Goal: Task Accomplishment & Management: Use online tool/utility

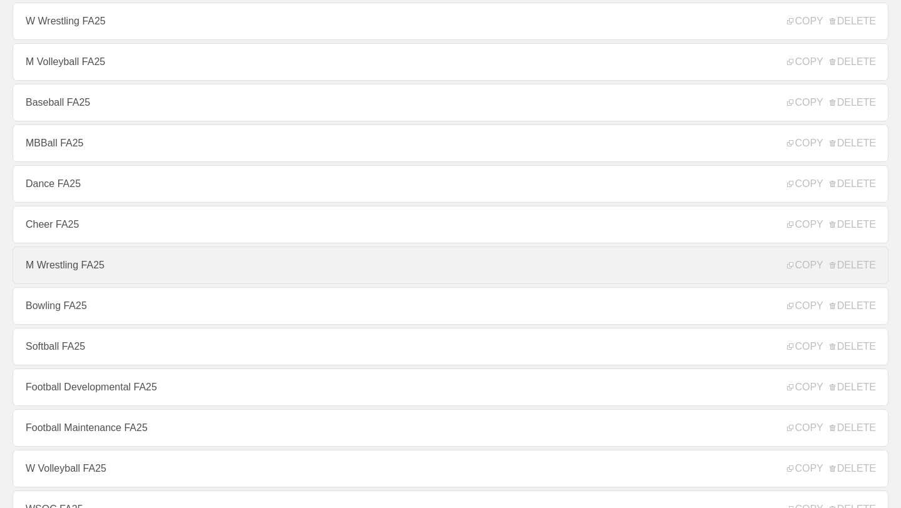
scroll to position [138, 0]
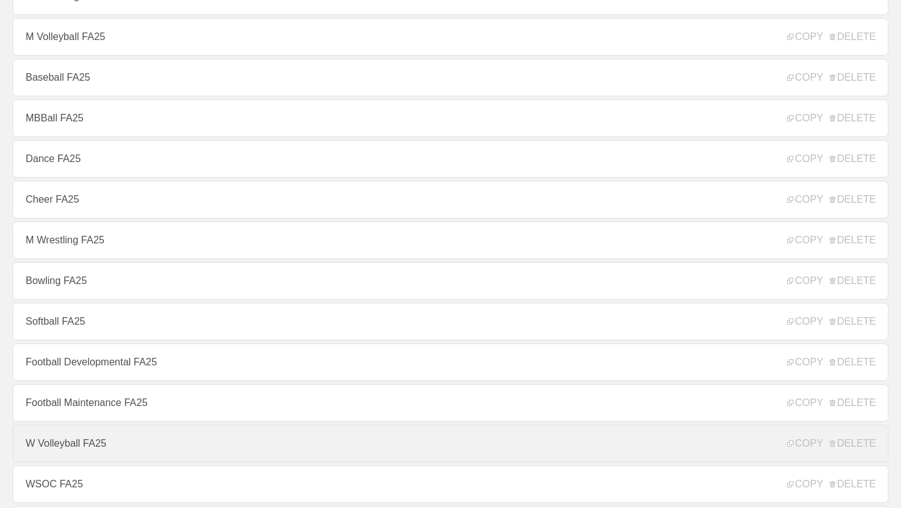
click at [166, 436] on link "W Volleyball FA25" at bounding box center [451, 444] width 876 height 38
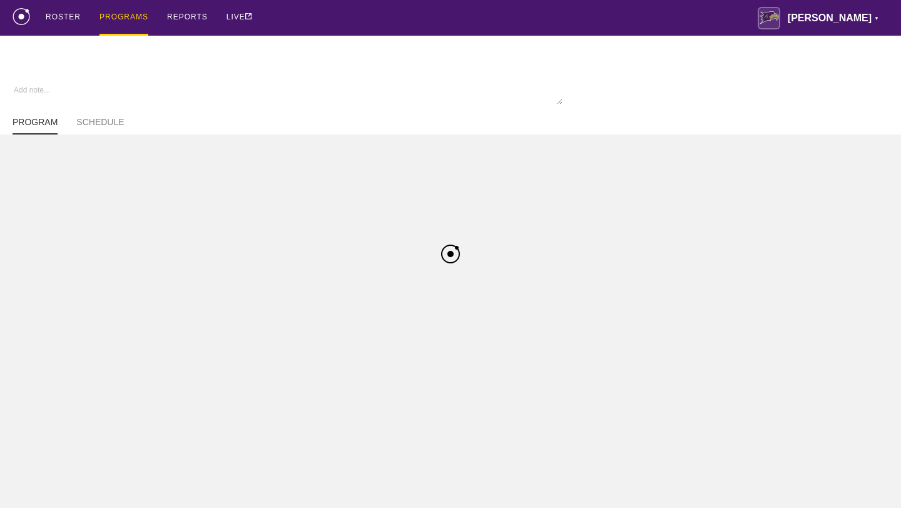
type textarea "x"
type input "W Volleyball FA25"
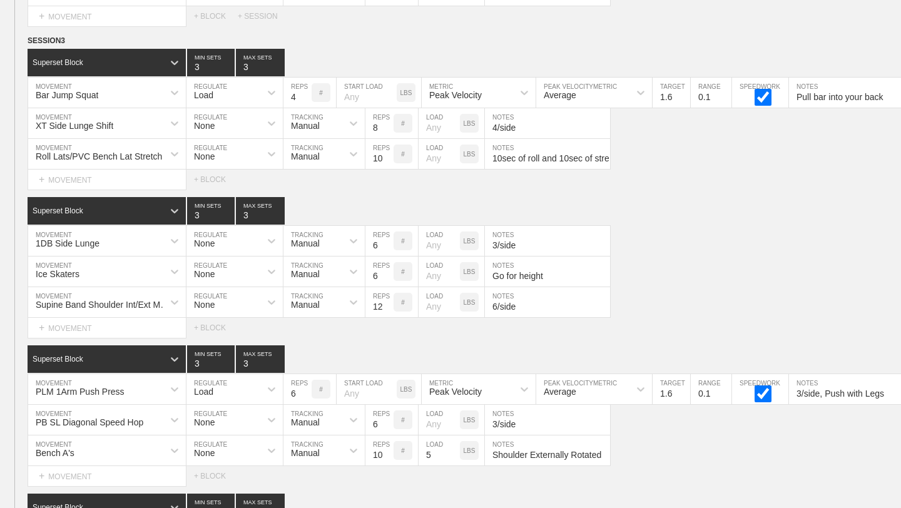
scroll to position [12370, 0]
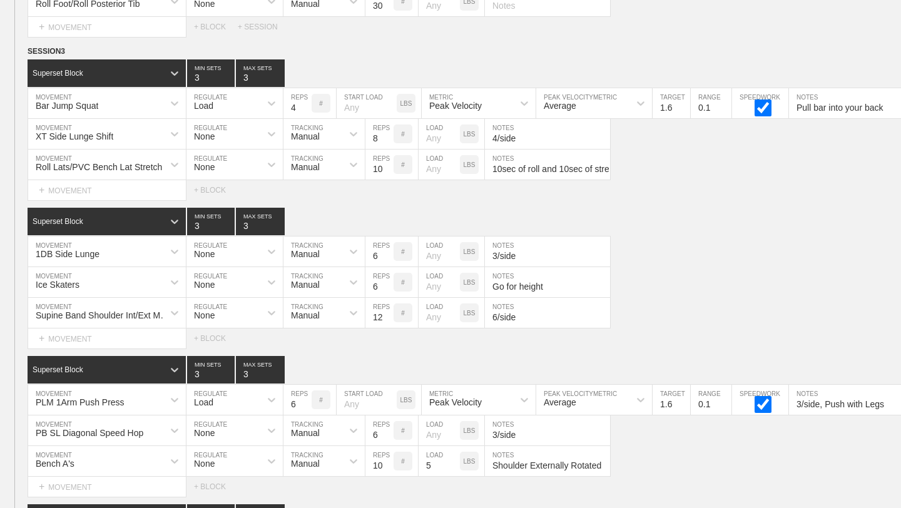
click at [803, 331] on div "Select... MOVEMENT + MOVEMENT + BLOCK" at bounding box center [450, 339] width 901 height 20
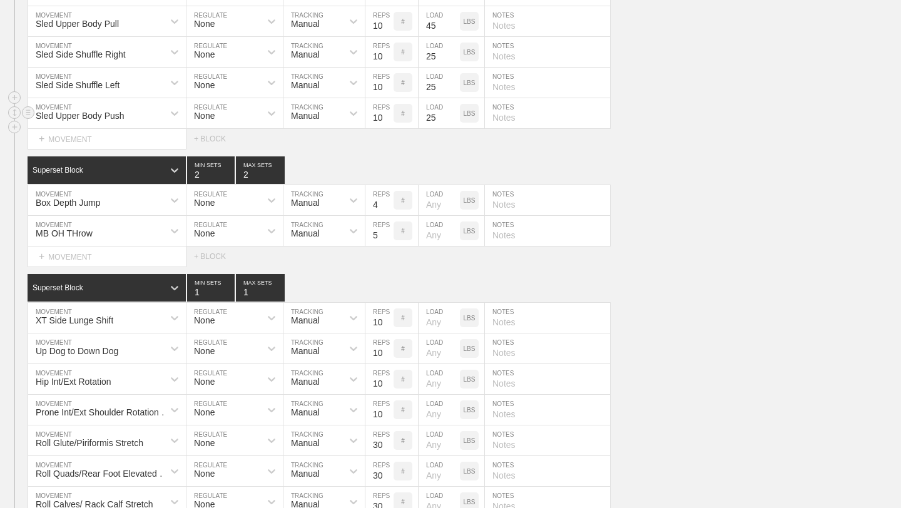
scroll to position [9878, 0]
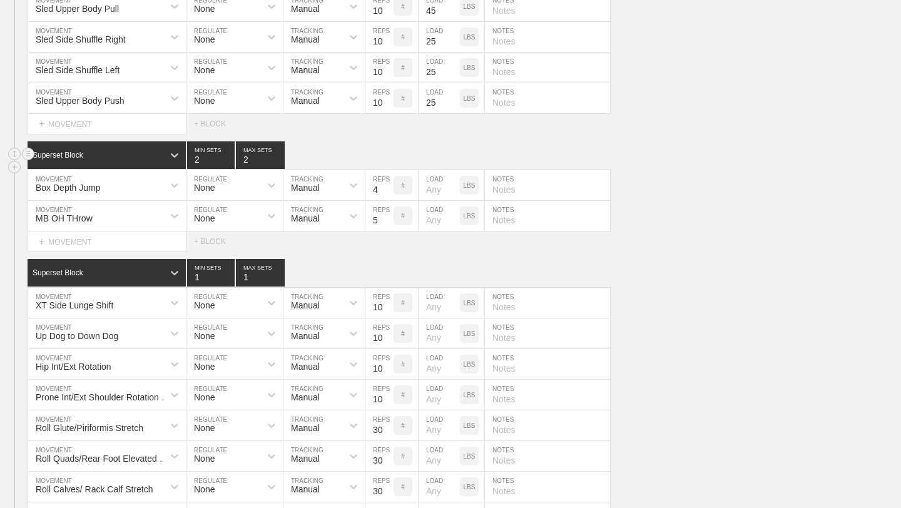
click at [800, 168] on div "Superset Block 2 MIN SETS 2 MAX SETS" at bounding box center [465, 155] width 874 height 28
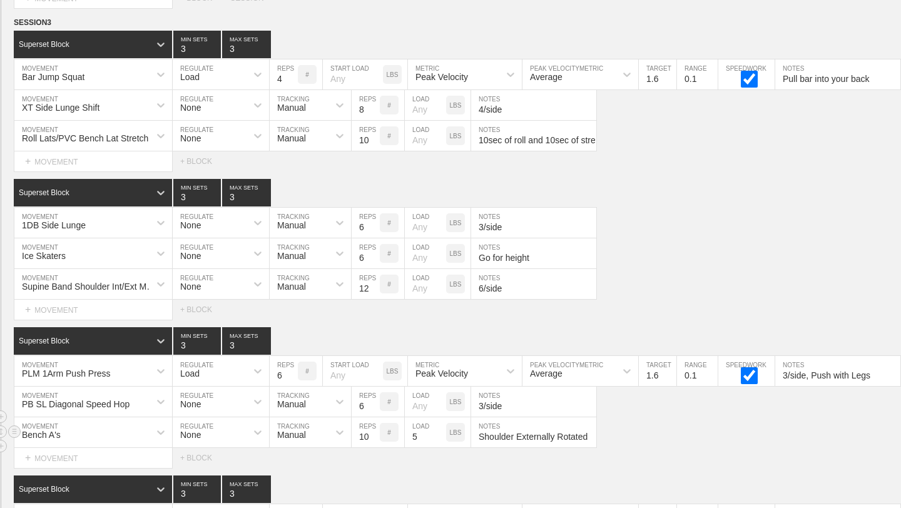
scroll to position [0, 0]
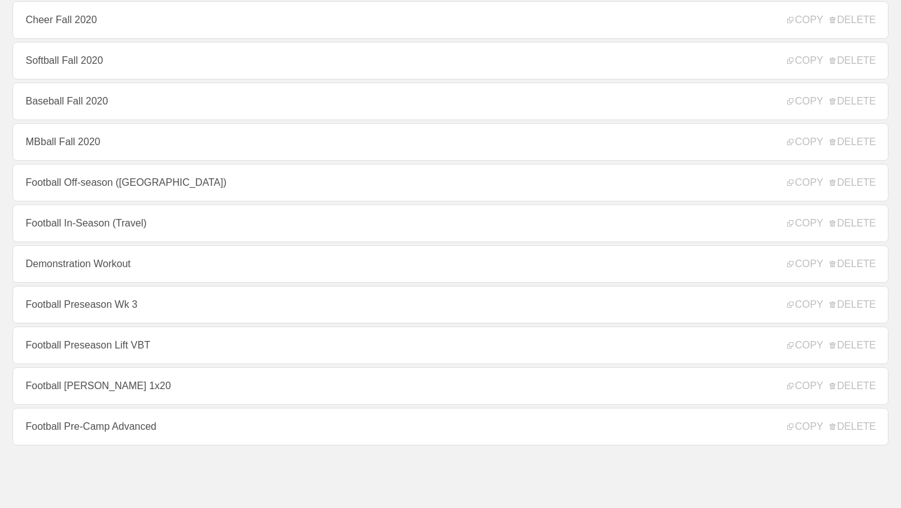
scroll to position [138, 0]
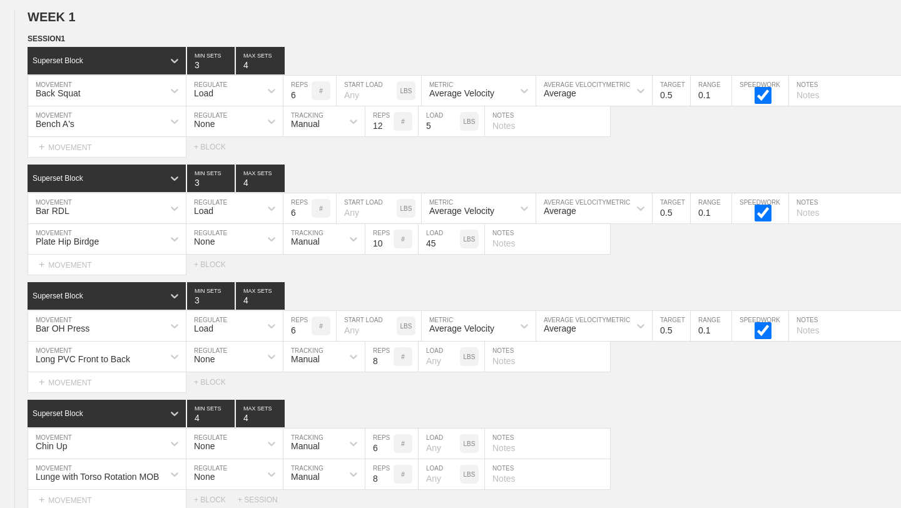
type textarea "x"
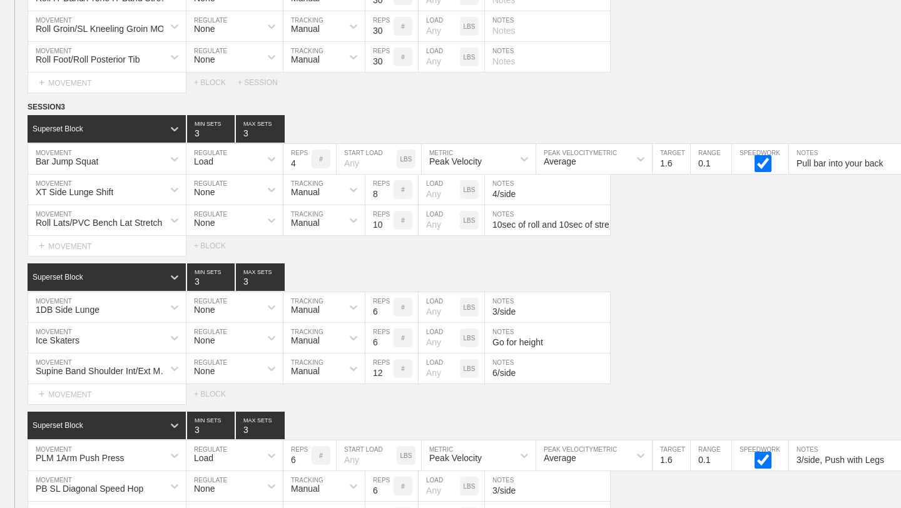
scroll to position [12727, 0]
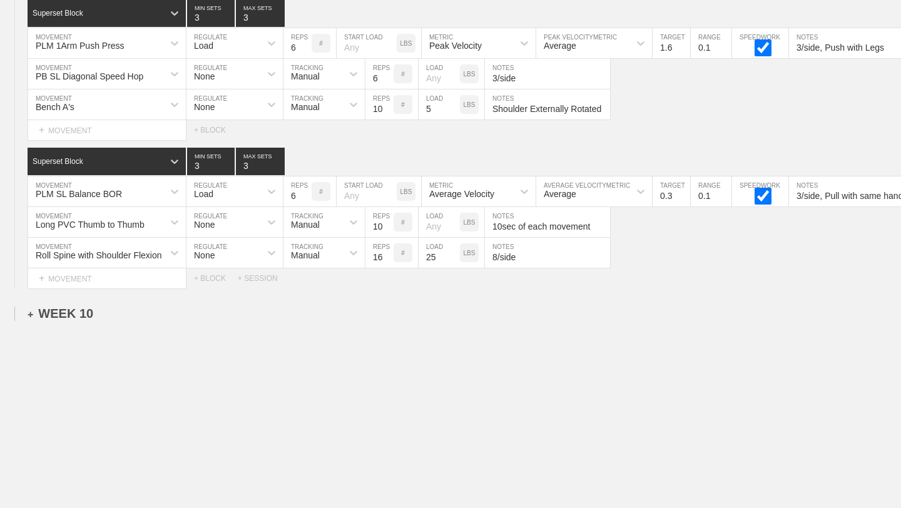
click at [90, 316] on div "+ WEEK 10" at bounding box center [61, 314] width 66 height 14
click at [45, 329] on div "+ SESSION 1" at bounding box center [52, 326] width 48 height 11
click at [84, 341] on div "+ BLOCK" at bounding box center [107, 349] width 158 height 20
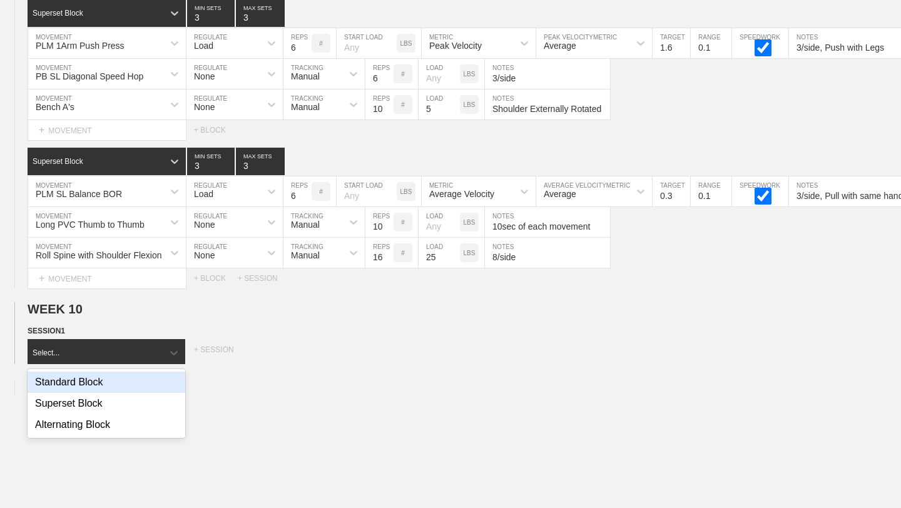
click at [90, 387] on div "Standard Block" at bounding box center [107, 382] width 158 height 21
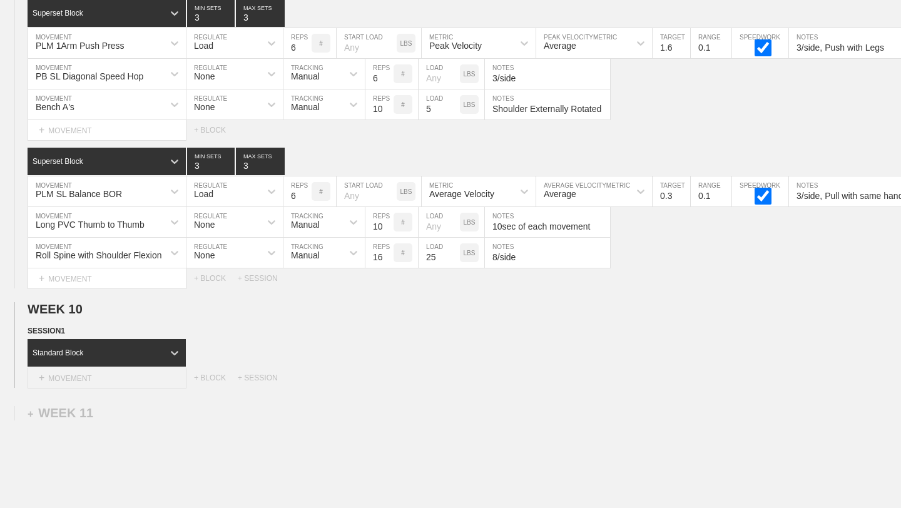
click at [95, 384] on div "+ MOVEMENT" at bounding box center [107, 378] width 159 height 21
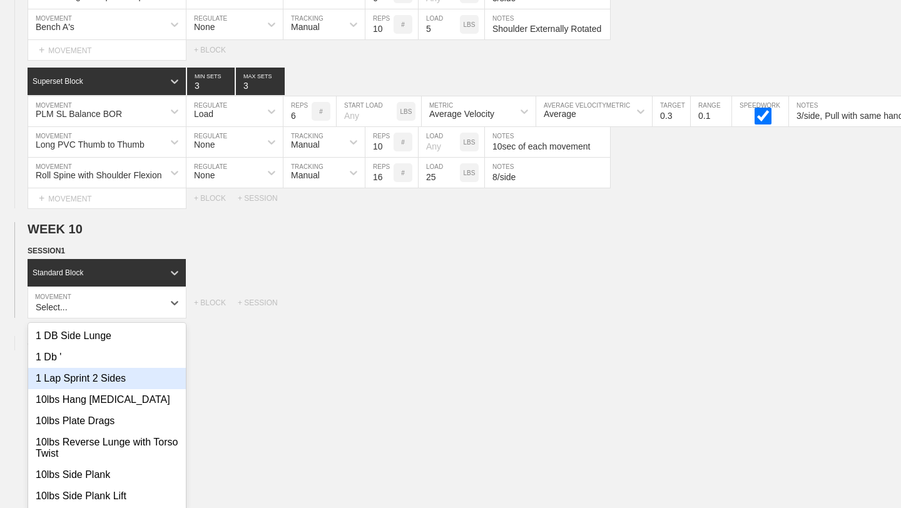
scroll to position [12814, 0]
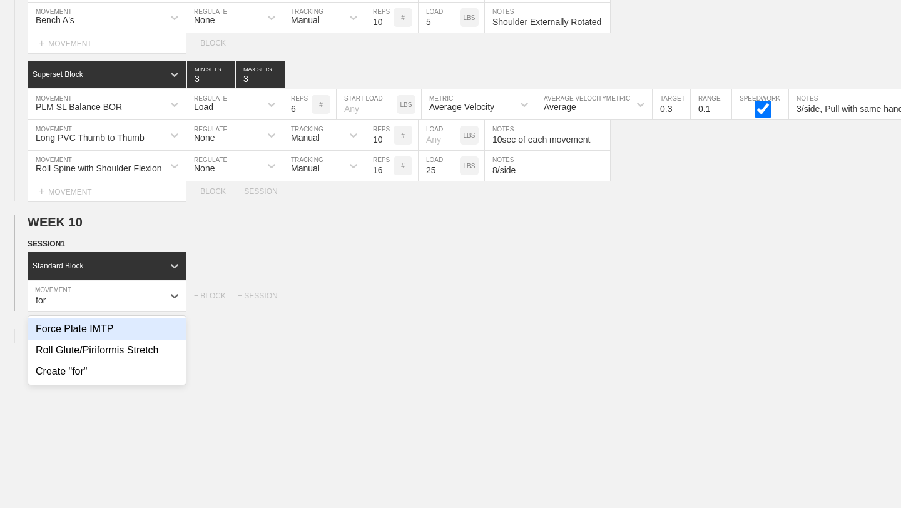
click at [81, 331] on div "Force Plate IMTP" at bounding box center [107, 329] width 158 height 21
type input "for"
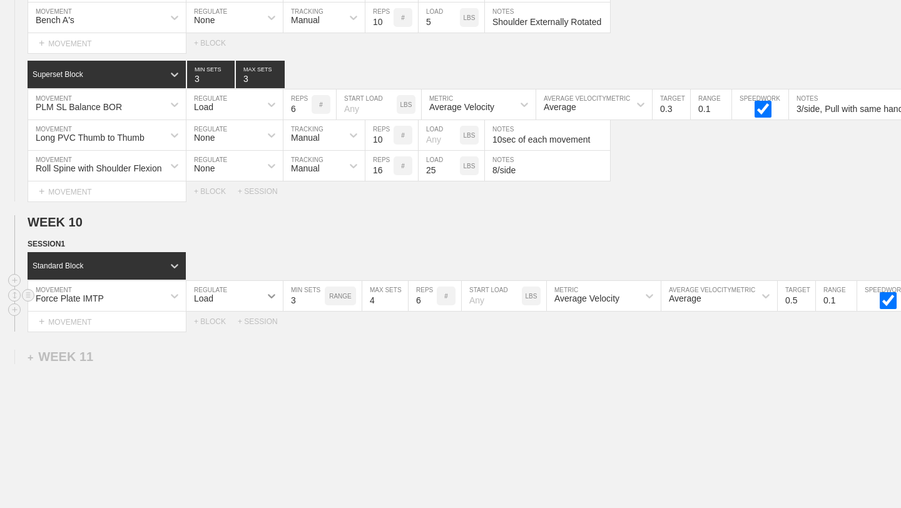
click at [269, 296] on icon at bounding box center [271, 296] width 13 height 13
click at [258, 329] on div "None" at bounding box center [235, 329] width 96 height 21
click at [349, 294] on icon at bounding box center [353, 296] width 13 height 13
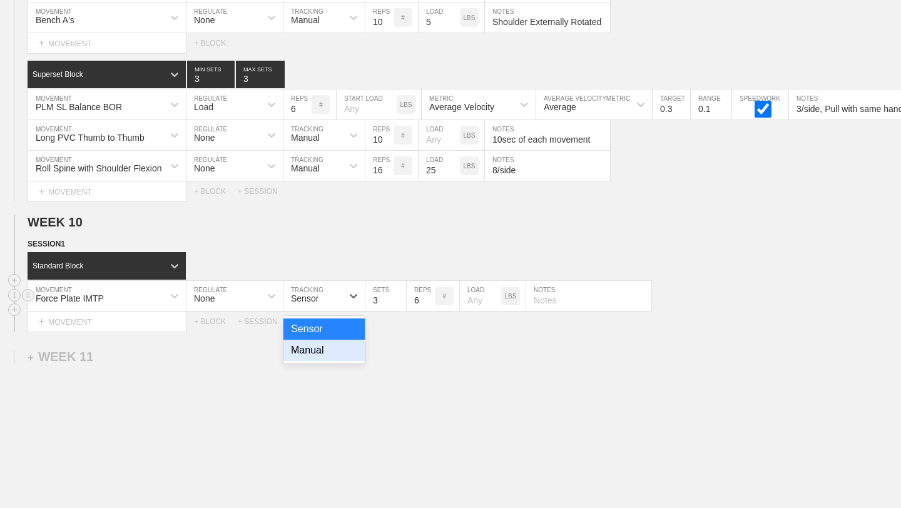
click at [337, 359] on div "Manual" at bounding box center [324, 350] width 81 height 21
type input "1"
click at [404, 302] on input "1" at bounding box center [386, 296] width 41 height 30
click at [431, 304] on input "6" at bounding box center [421, 296] width 28 height 30
click at [431, 304] on input "5" at bounding box center [421, 296] width 28 height 30
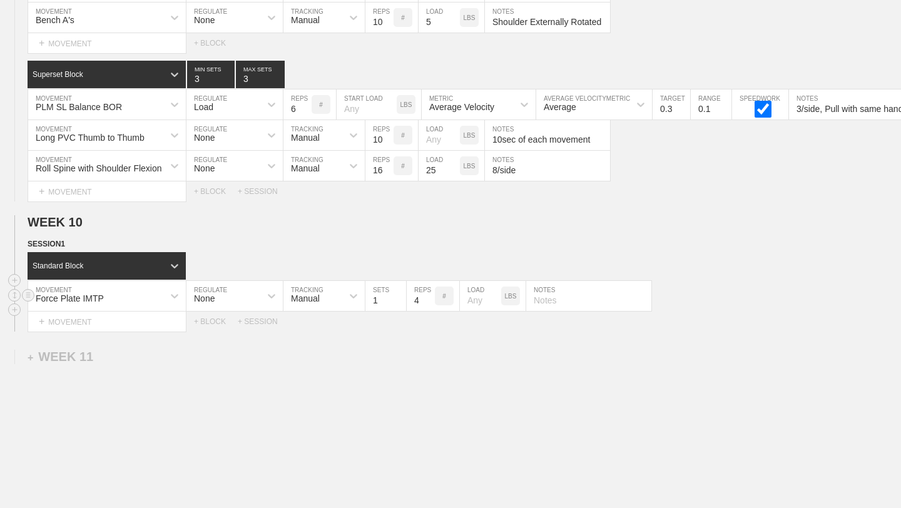
click at [431, 304] on input "4" at bounding box center [421, 296] width 28 height 30
click at [431, 304] on input "3" at bounding box center [421, 296] width 28 height 30
click at [431, 304] on input "2" at bounding box center [421, 296] width 28 height 30
click at [431, 304] on input "1" at bounding box center [421, 296] width 28 height 30
type input "1"
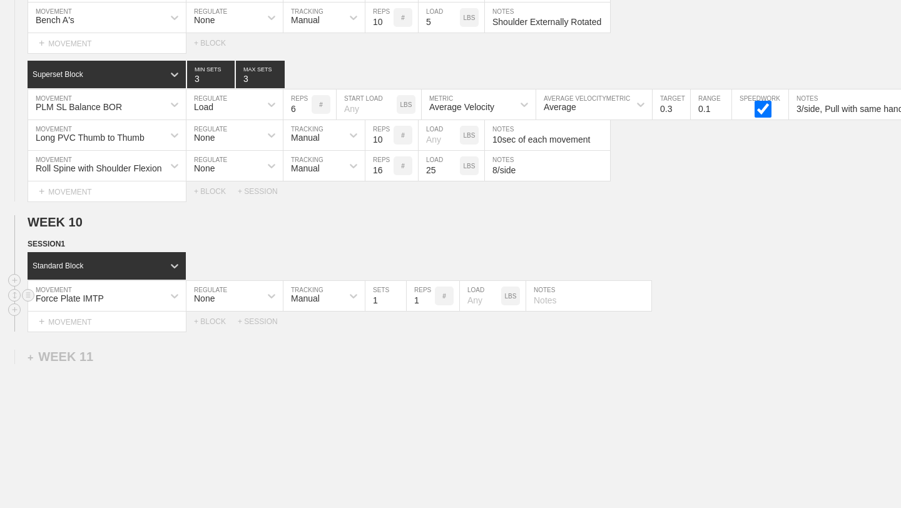
click at [431, 304] on input "1" at bounding box center [421, 296] width 28 height 30
click at [434, 326] on div "Select... MOVEMENT + MOVEMENT + BLOCK + SESSION" at bounding box center [450, 322] width 901 height 20
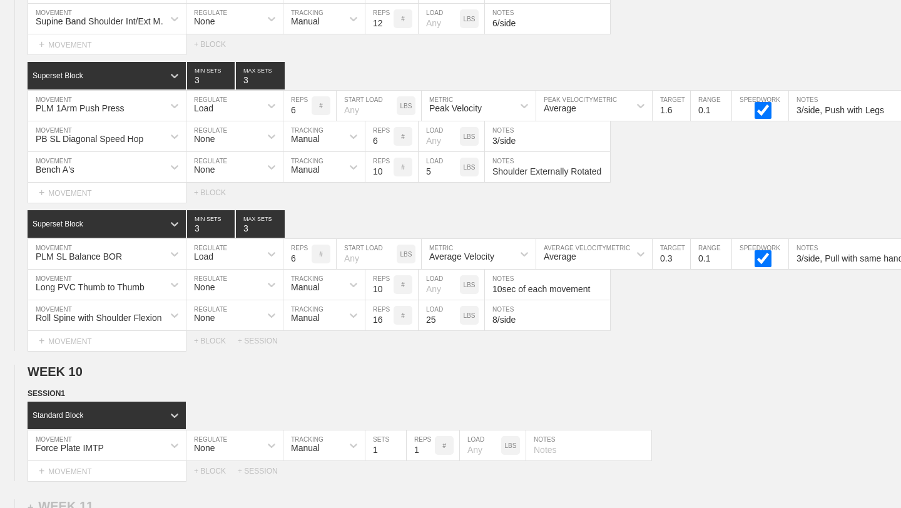
scroll to position [12857, 0]
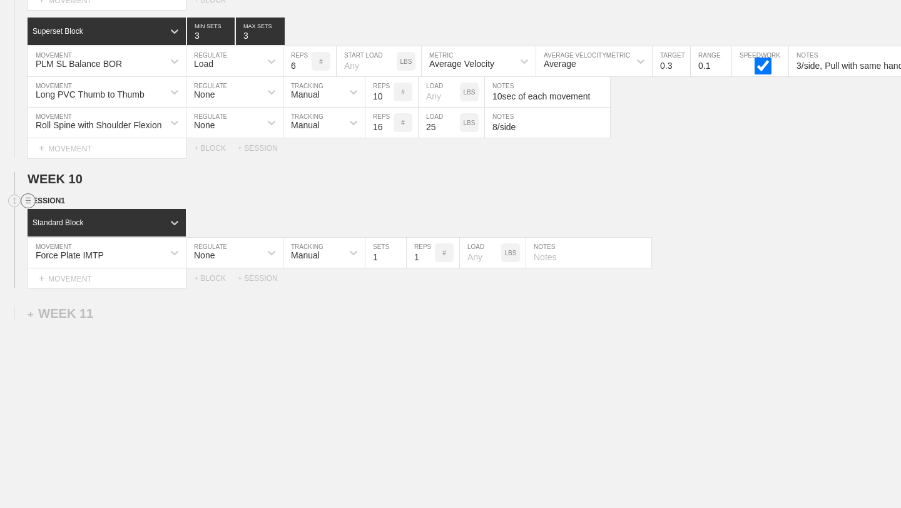
click at [26, 203] on line at bounding box center [28, 203] width 5 height 0
click at [54, 233] on div "DELETE" at bounding box center [88, 233] width 100 height 19
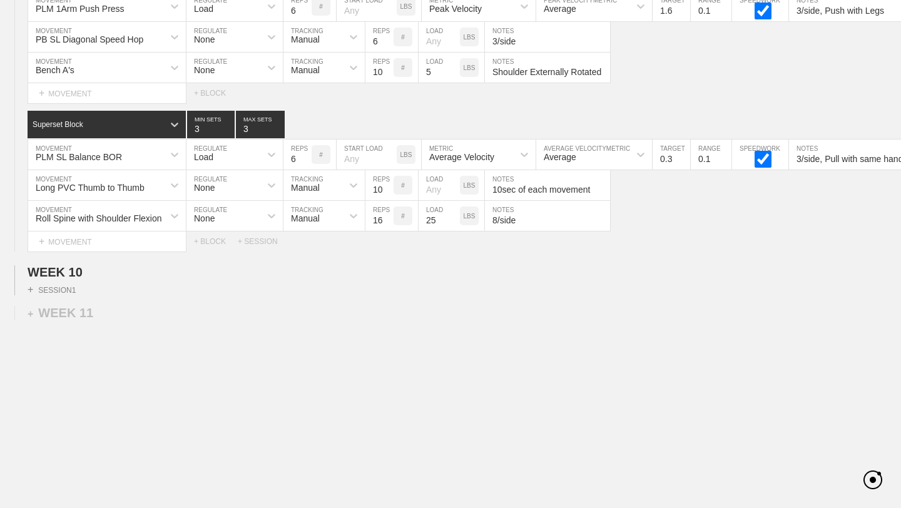
scroll to position [12764, 0]
click at [71, 289] on div "+ SESSION 1" at bounding box center [52, 289] width 48 height 11
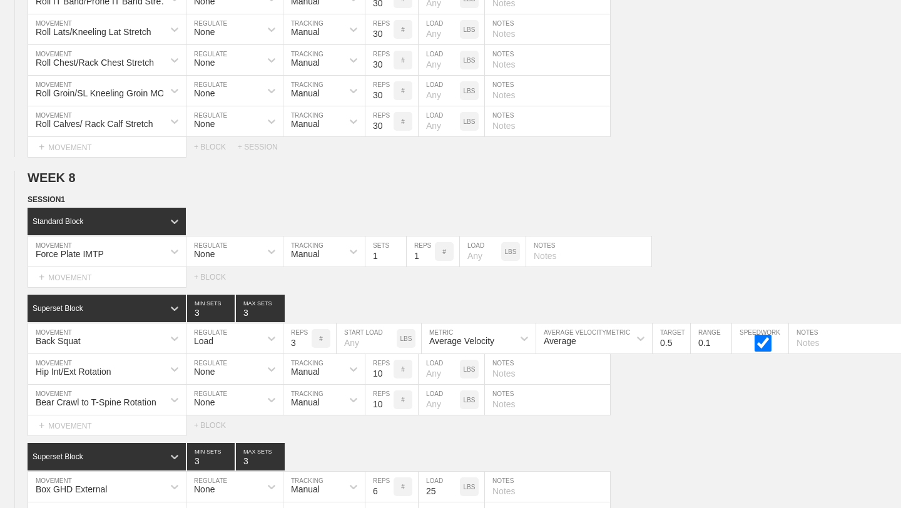
scroll to position [8916, 0]
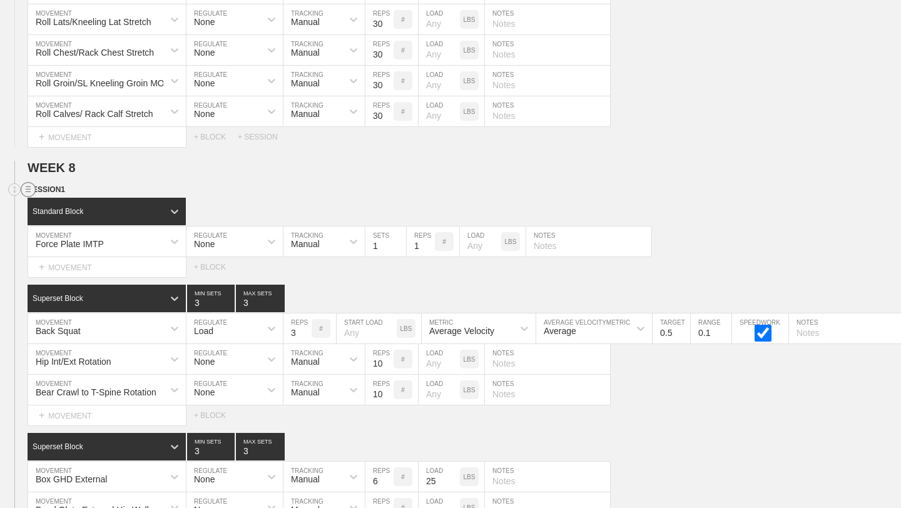
click at [23, 187] on circle at bounding box center [28, 190] width 14 height 14
click at [59, 204] on div "DUPLICATE" at bounding box center [88, 203] width 100 height 19
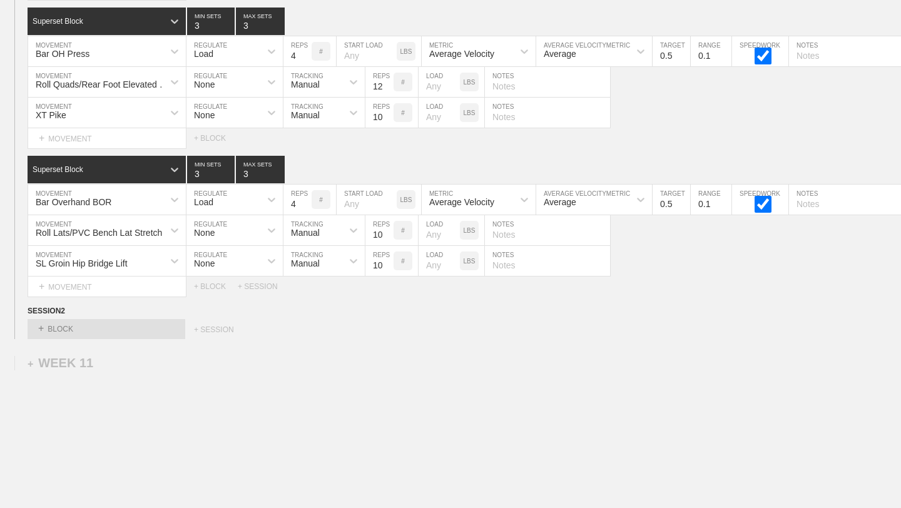
scroll to position [13429, 0]
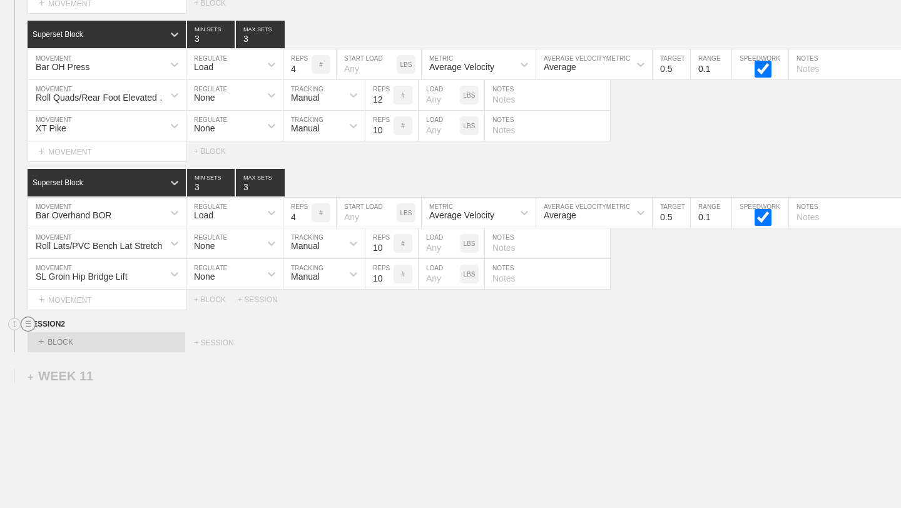
click at [26, 322] on circle at bounding box center [28, 324] width 14 height 14
click at [59, 354] on div "DELETE" at bounding box center [88, 356] width 100 height 19
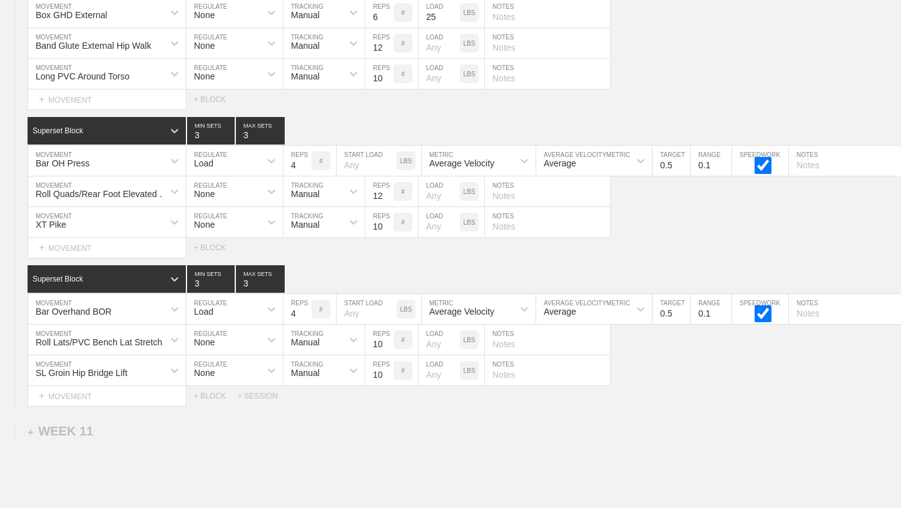
scroll to position [13331, 0]
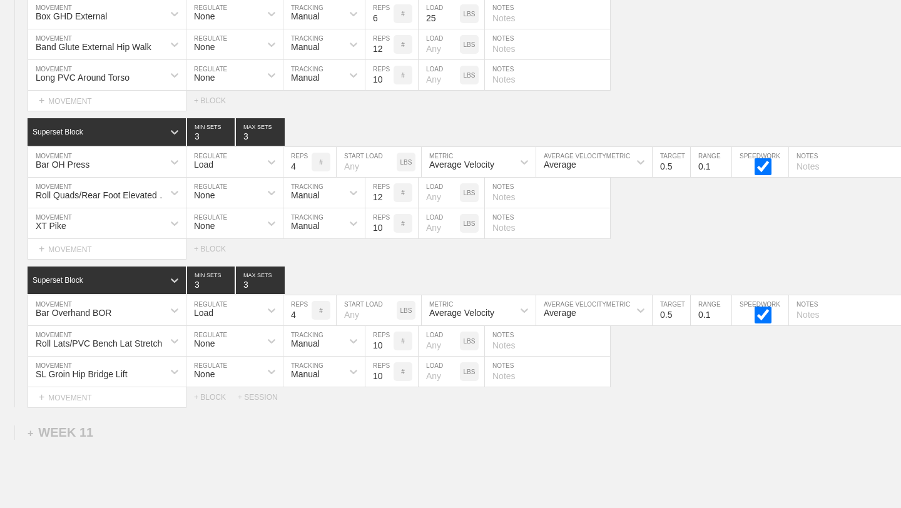
click at [682, 86] on div "Long PVC Around Torso MOVEMENT None REGULATE Manual TRACKING 10 REPS # LOAD LBS…" at bounding box center [450, 75] width 901 height 31
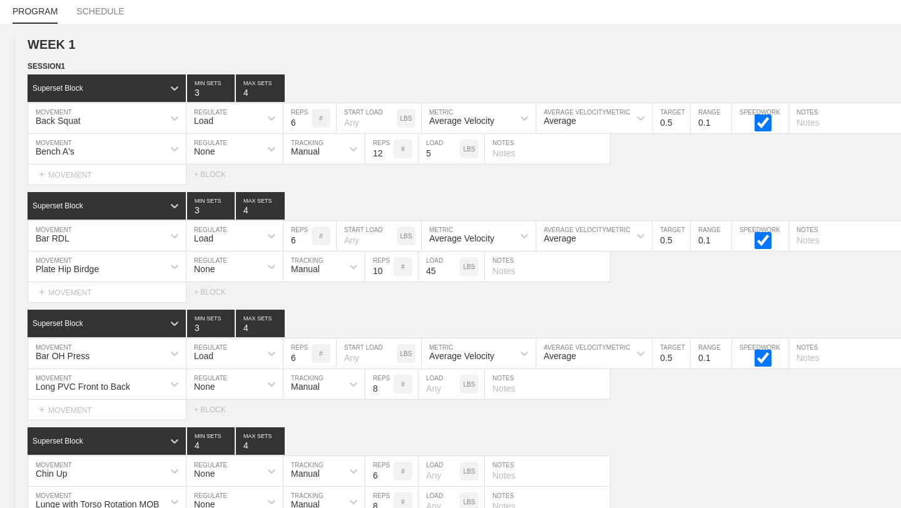
scroll to position [0, 0]
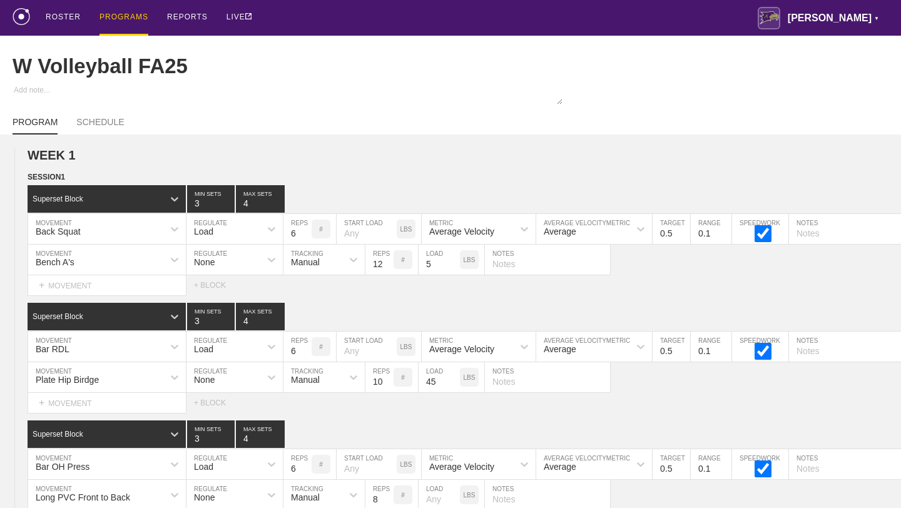
click at [125, 16] on div "PROGRAMS" at bounding box center [124, 18] width 49 height 36
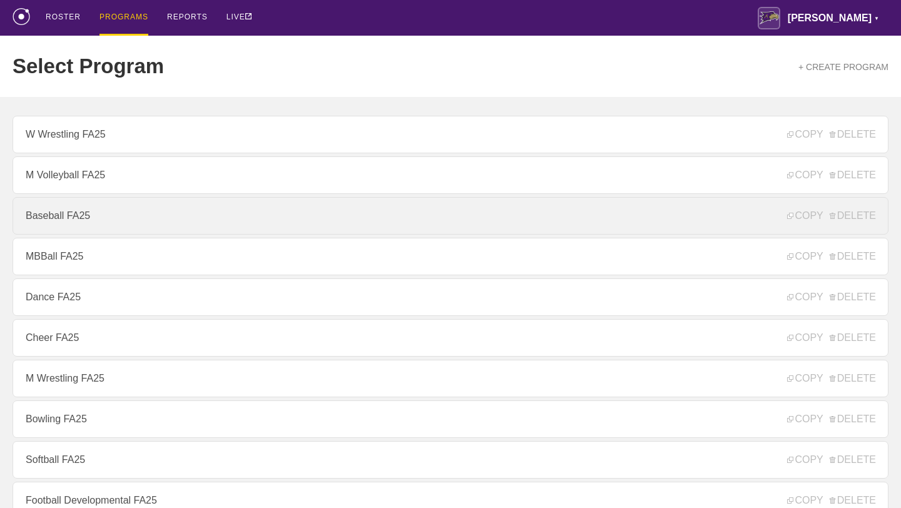
click at [115, 213] on link "Baseball FA25" at bounding box center [451, 216] width 876 height 38
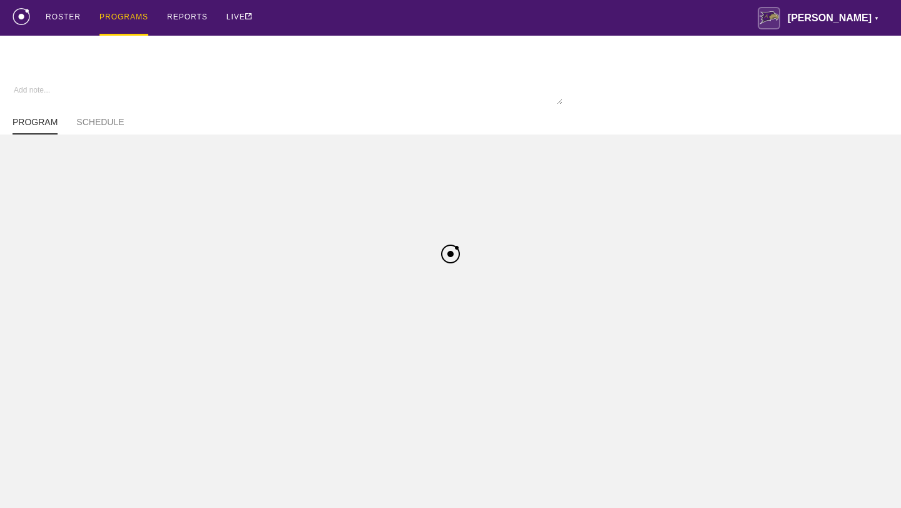
type textarea "x"
type input "Baseball FA25"
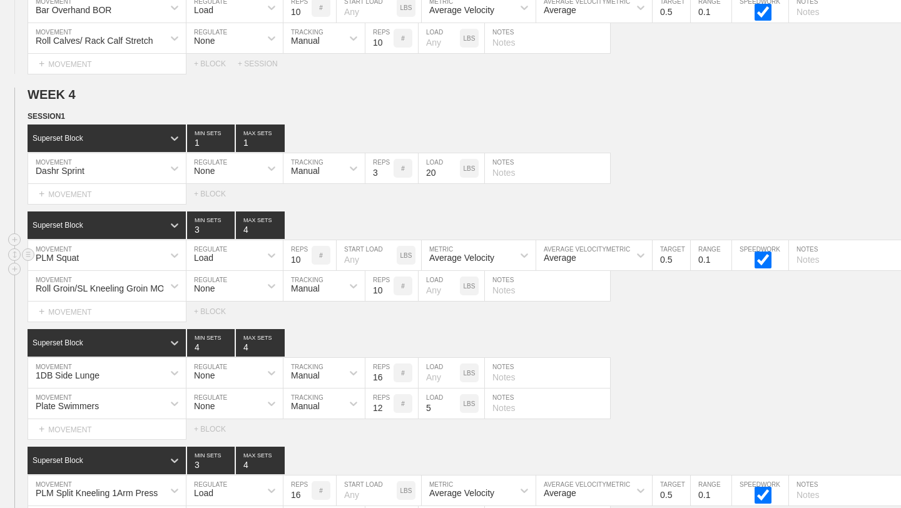
scroll to position [4200, 0]
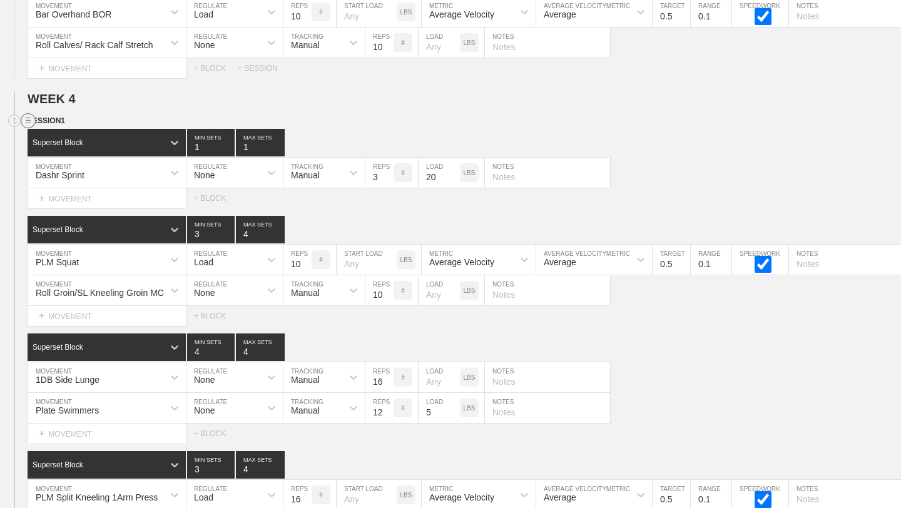
click at [27, 119] on circle at bounding box center [28, 121] width 14 height 14
click at [58, 135] on div "DUPLICATE" at bounding box center [88, 134] width 100 height 19
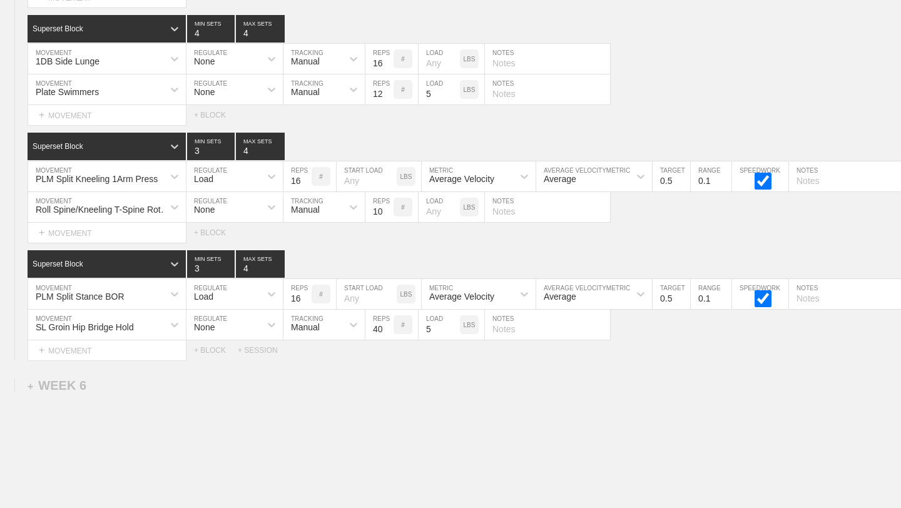
scroll to position [7638, 0]
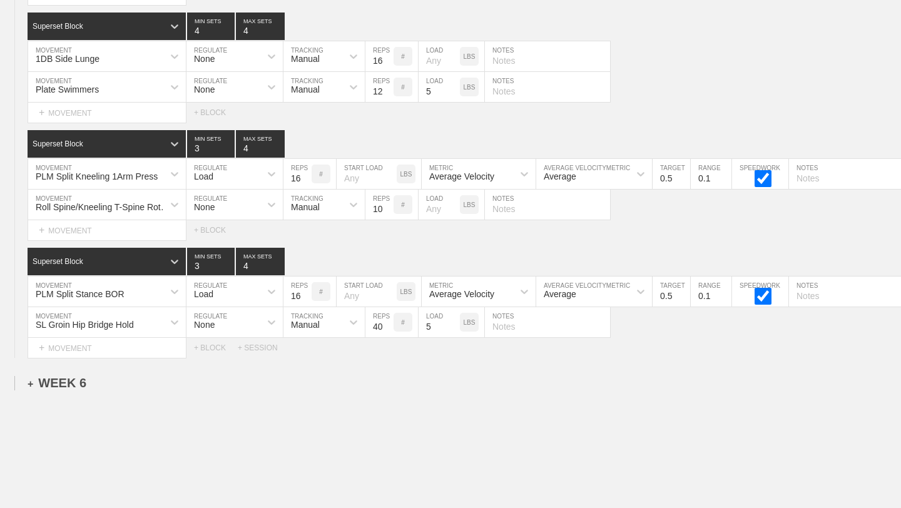
click at [45, 385] on div "+ WEEK 6" at bounding box center [57, 383] width 59 height 14
click at [47, 396] on div "+ SESSION 1" at bounding box center [52, 396] width 48 height 11
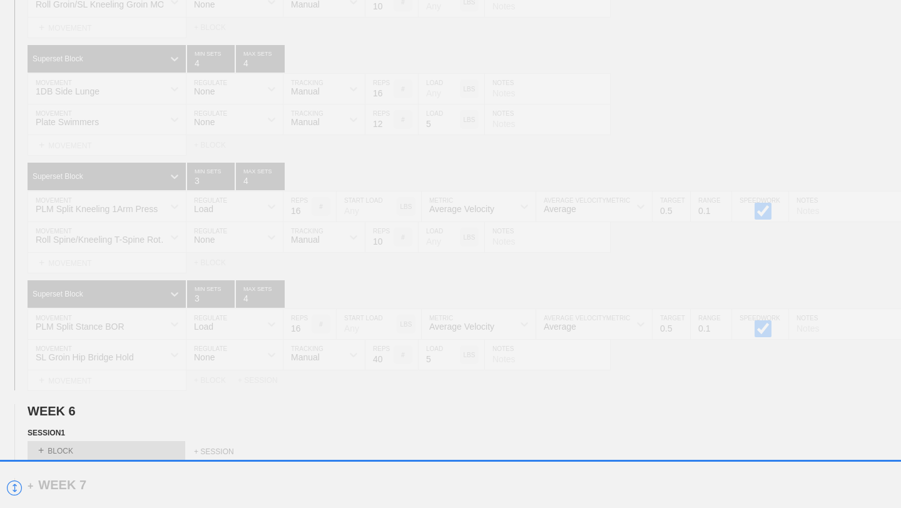
scroll to position [7612, 0]
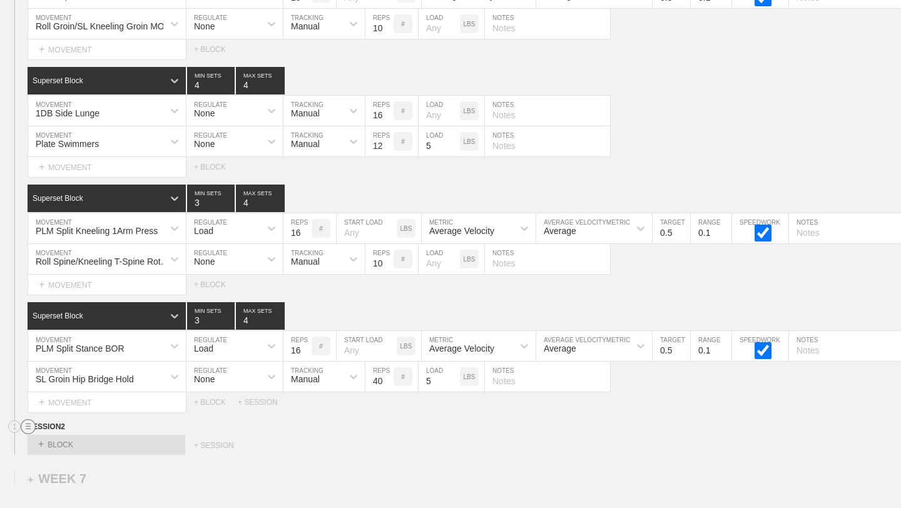
click at [28, 426] on line at bounding box center [28, 426] width 5 height 0
click at [61, 461] on div "DELETE" at bounding box center [88, 459] width 100 height 19
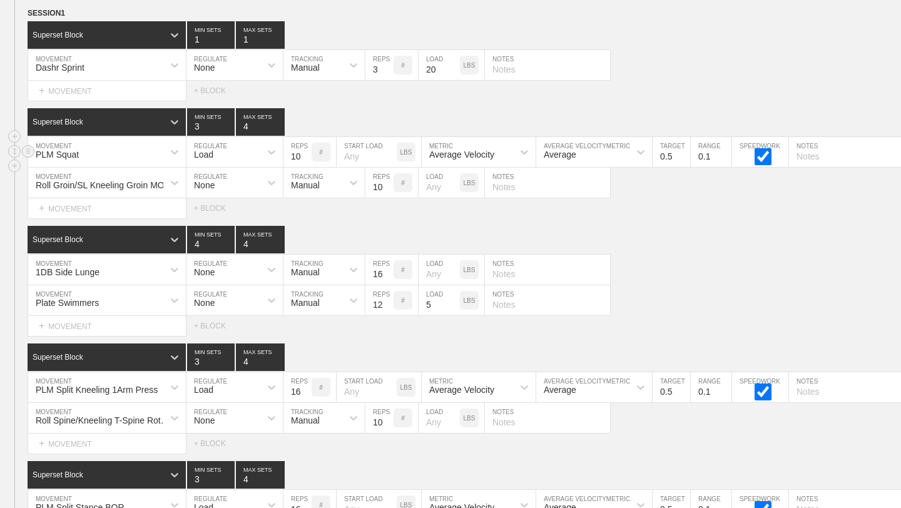
scroll to position [7460, 0]
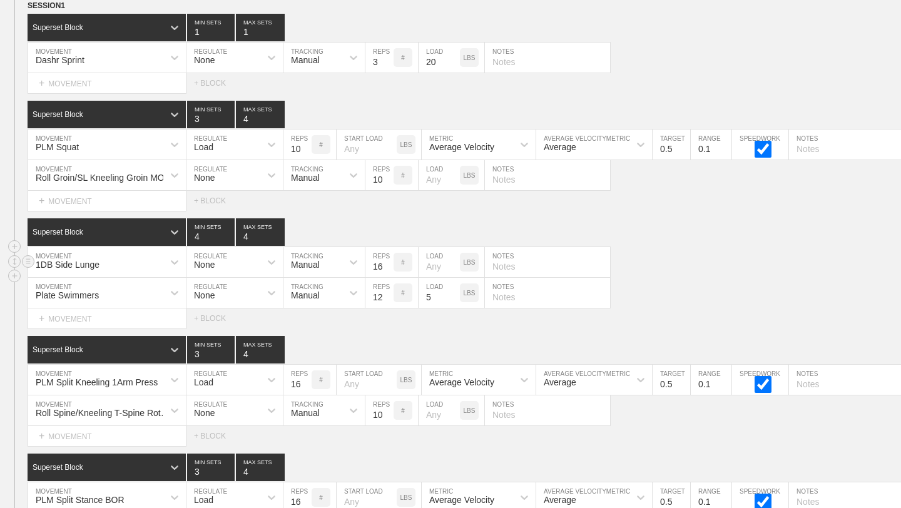
click at [155, 270] on div "1DB Side Lunge" at bounding box center [95, 262] width 135 height 21
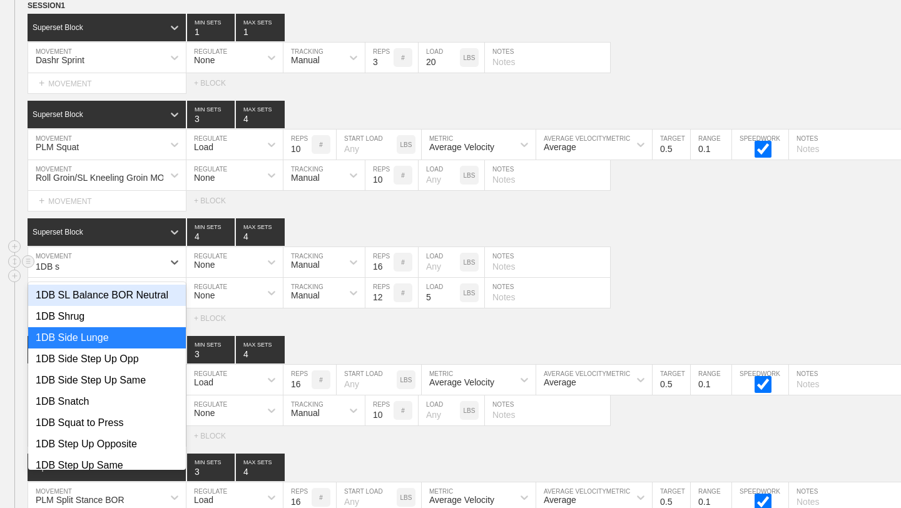
type input "1DB st"
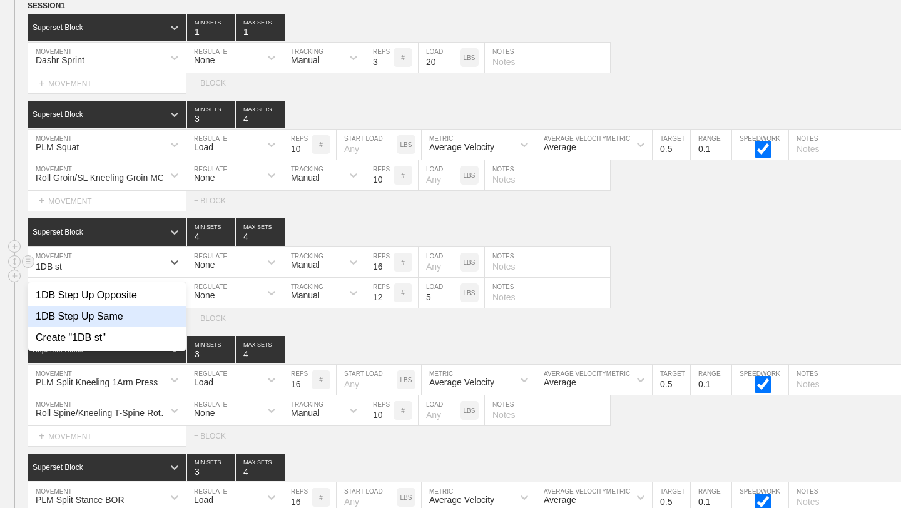
click at [136, 312] on div "1DB Step Up Same" at bounding box center [107, 316] width 158 height 21
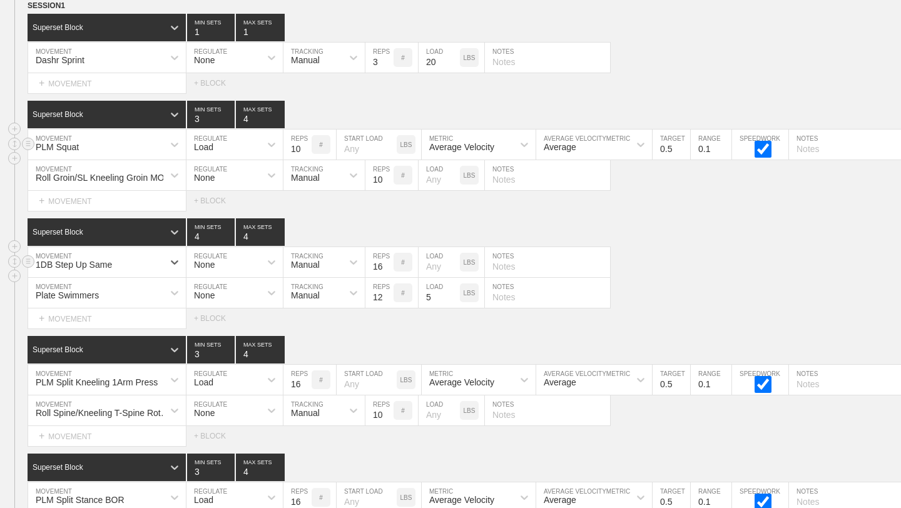
click at [161, 140] on div "PLM Squat" at bounding box center [95, 144] width 135 height 21
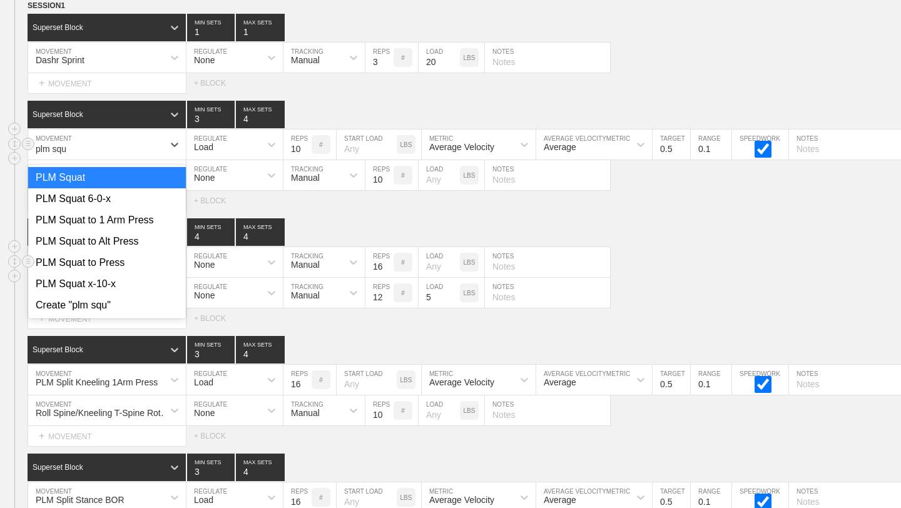
type input "plm squa"
click at [146, 200] on div "PLM Squat 6-0-x" at bounding box center [107, 198] width 158 height 21
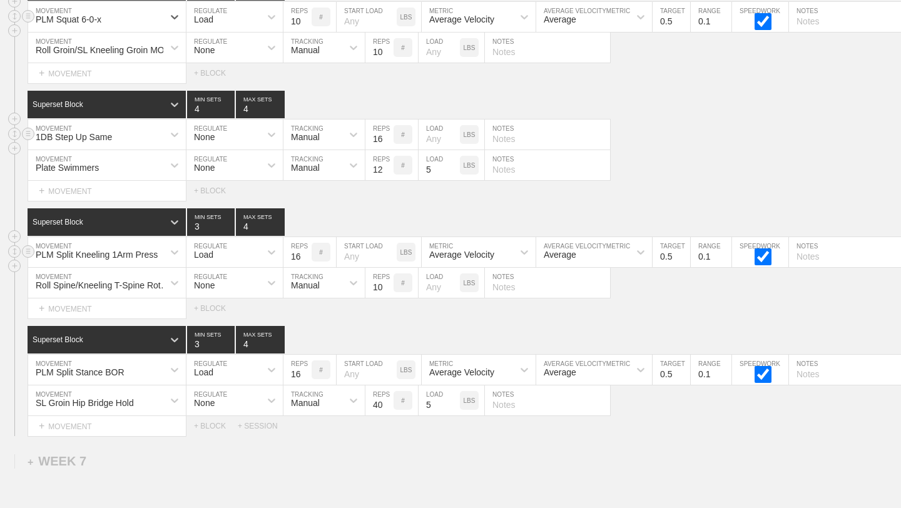
scroll to position [7590, 0]
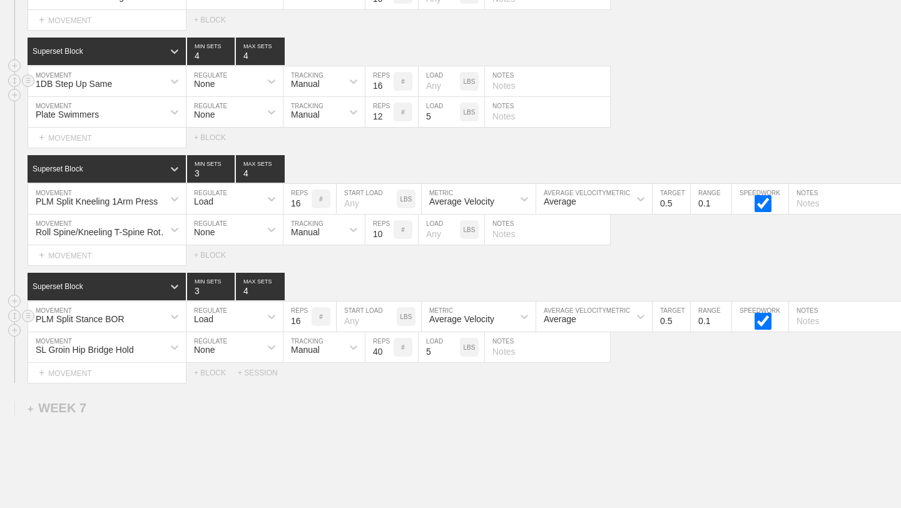
click at [156, 332] on div "PLM Split Stance BOR" at bounding box center [107, 317] width 158 height 30
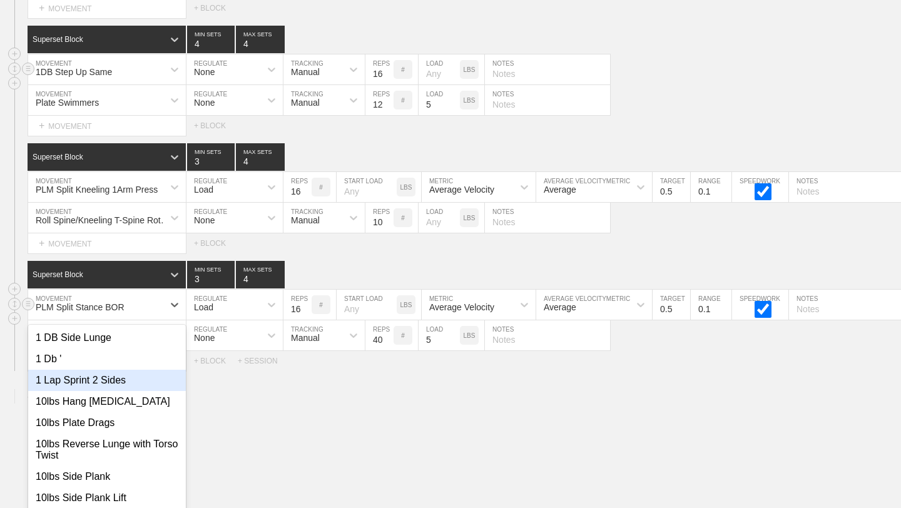
scroll to position [7662, 0]
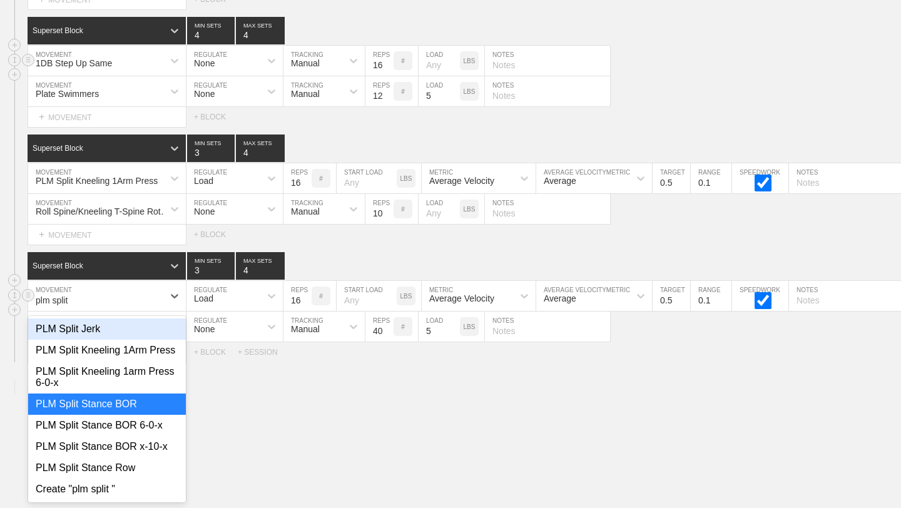
type input "plm split s"
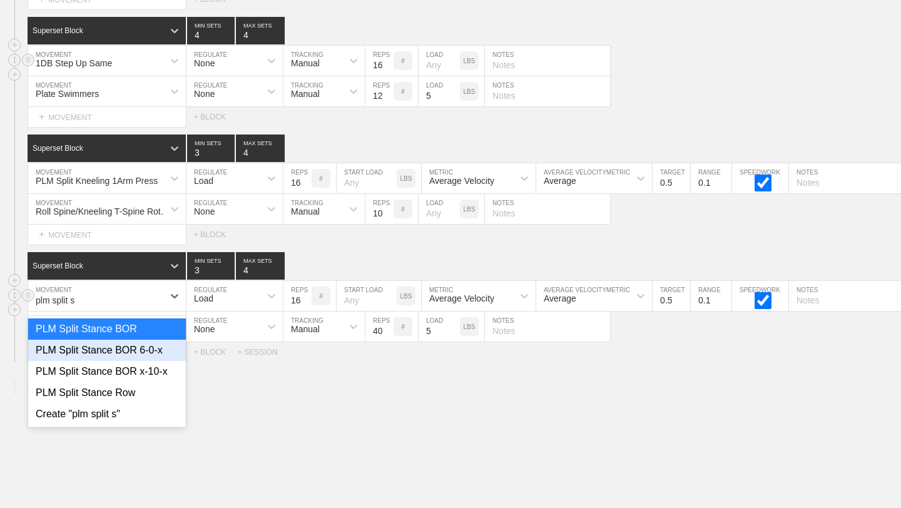
click at [153, 354] on div "PLM Split Stance BOR 6-0-x" at bounding box center [107, 350] width 158 height 21
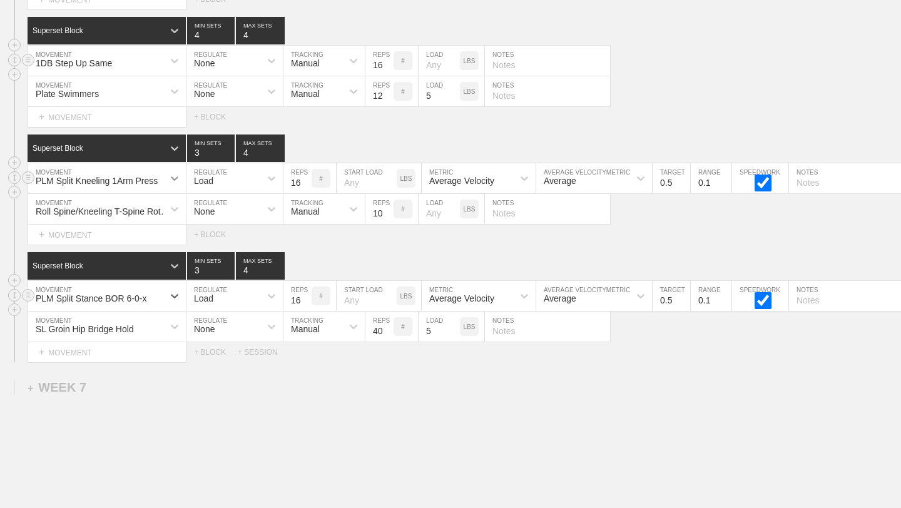
click at [171, 182] on icon at bounding box center [174, 178] width 13 height 13
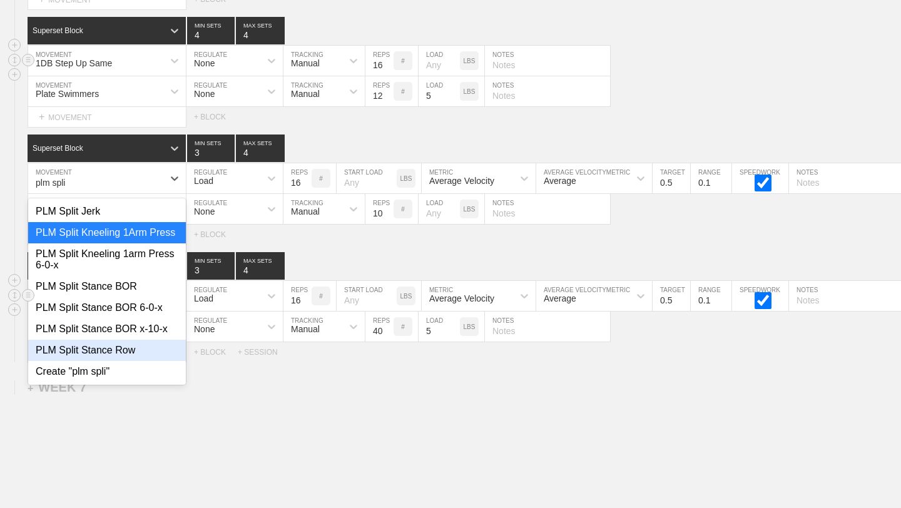
type input "plm spli"
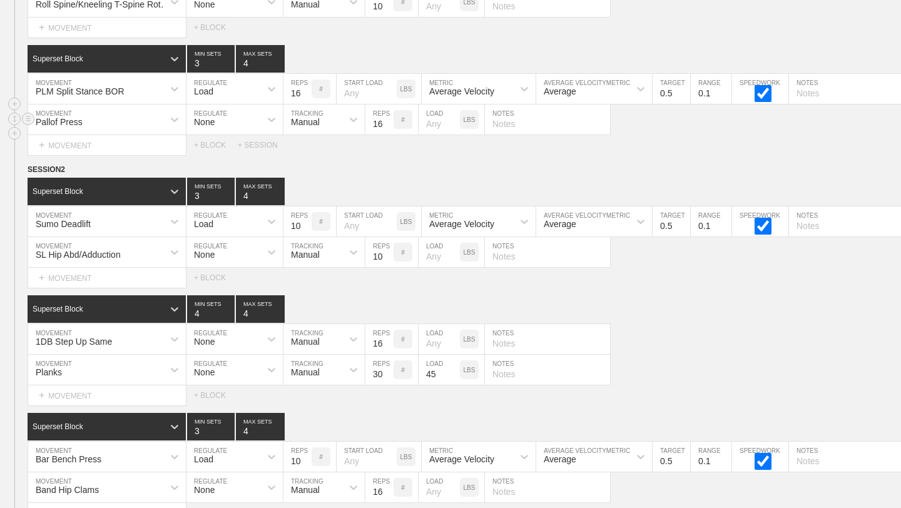
scroll to position [4592, 0]
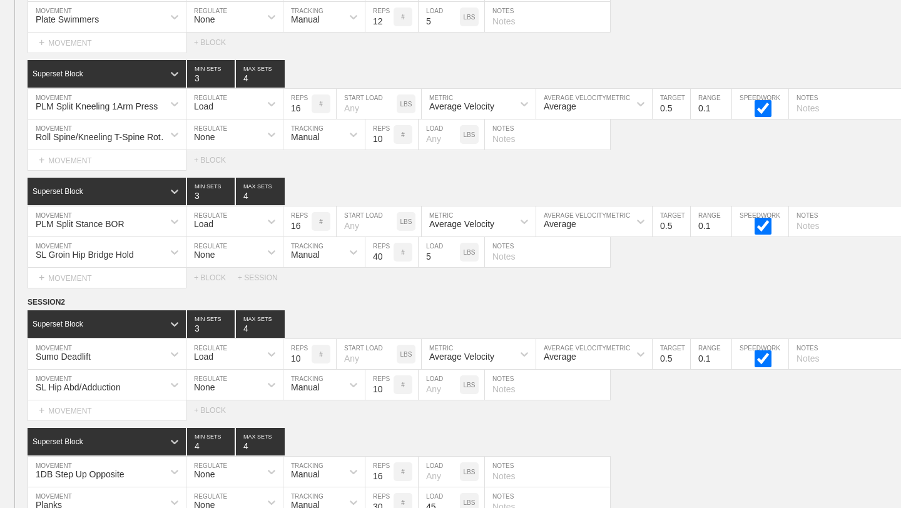
click at [775, 48] on div "Select... MOVEMENT + MOVEMENT + BLOCK" at bounding box center [450, 43] width 901 height 20
click at [825, 175] on div "SESSION 1 Superset Block 1 MIN SETS 1 MAX SETS DUPLICATE INSERT MOVEMENT AFTER …" at bounding box center [450, 5] width 901 height 565
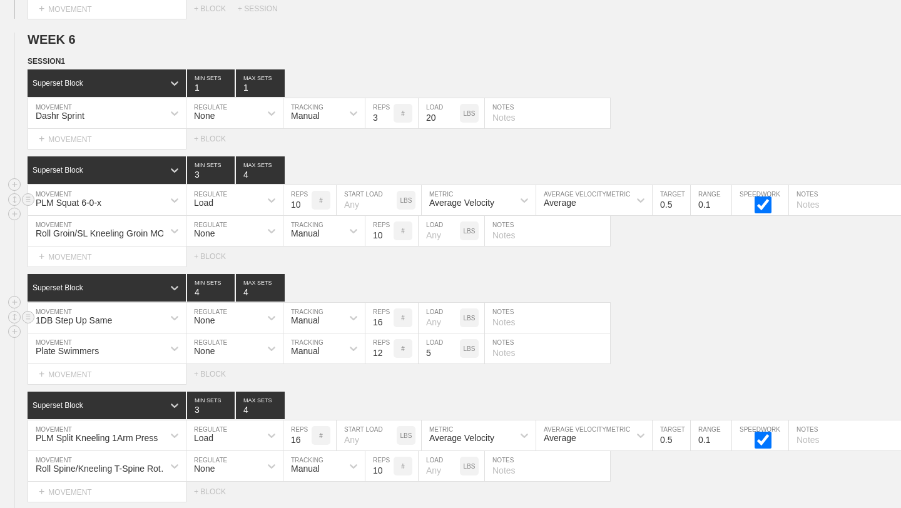
scroll to position [7411, 0]
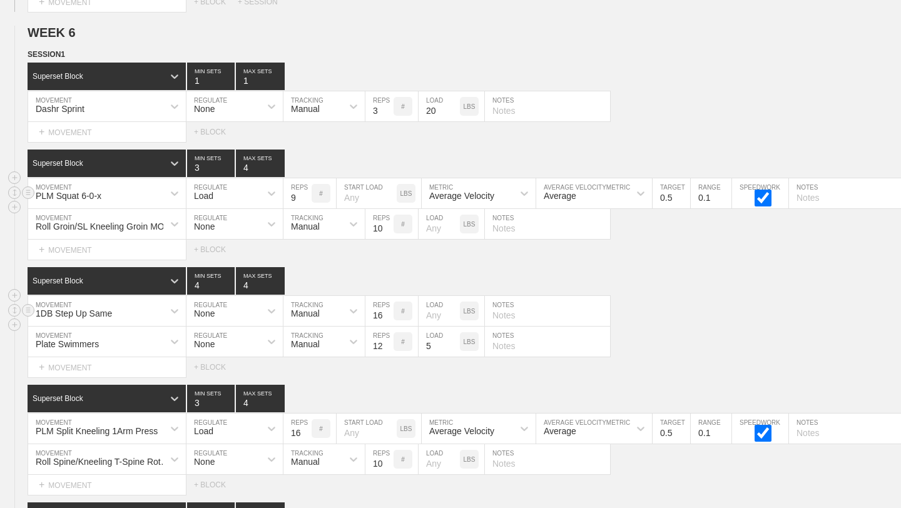
click at [306, 200] on input "9" at bounding box center [298, 193] width 28 height 30
click at [306, 200] on input "8" at bounding box center [298, 193] width 28 height 30
click at [306, 200] on input "7" at bounding box center [298, 193] width 28 height 30
click at [306, 200] on input "6" at bounding box center [298, 193] width 28 height 30
click at [306, 200] on input "5" at bounding box center [298, 193] width 28 height 30
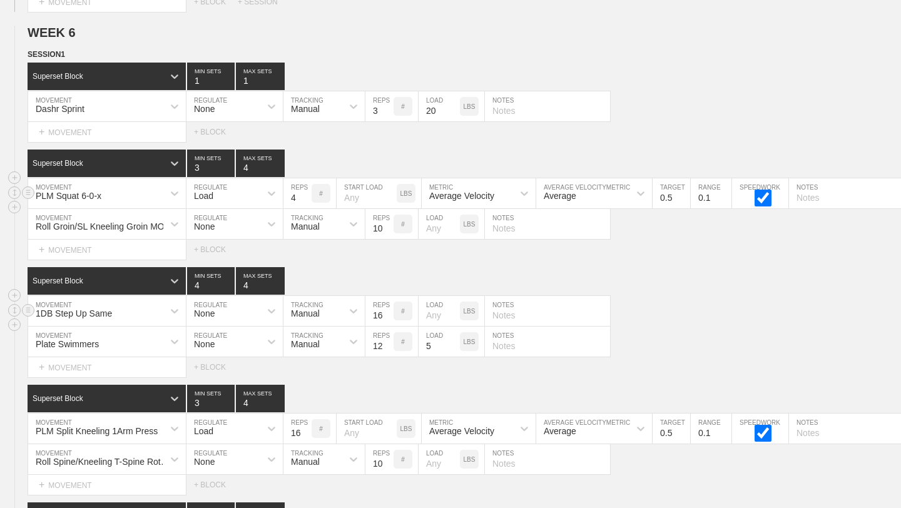
type input "4"
click at [306, 200] on input "4" at bounding box center [298, 193] width 28 height 30
click at [440, 269] on div "Superset Block 4 MIN SETS 4 MAX SETS" at bounding box center [465, 281] width 874 height 28
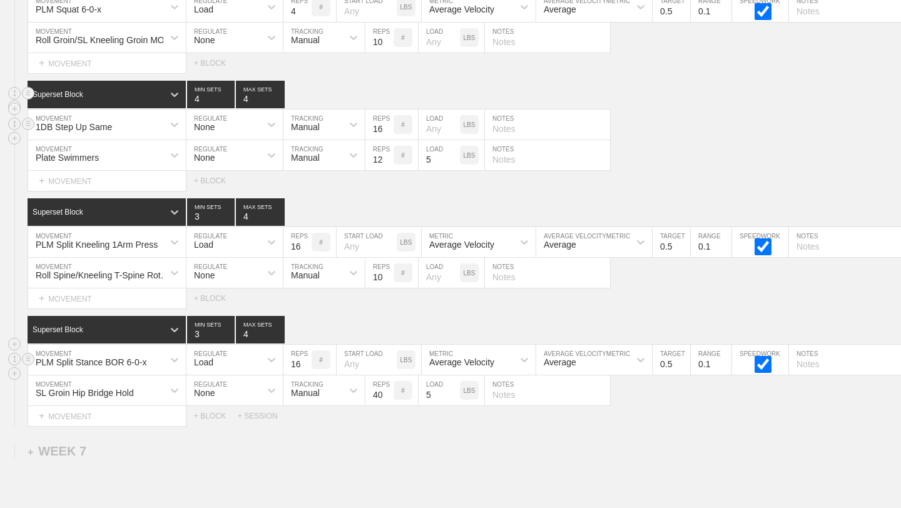
scroll to position [7617, 0]
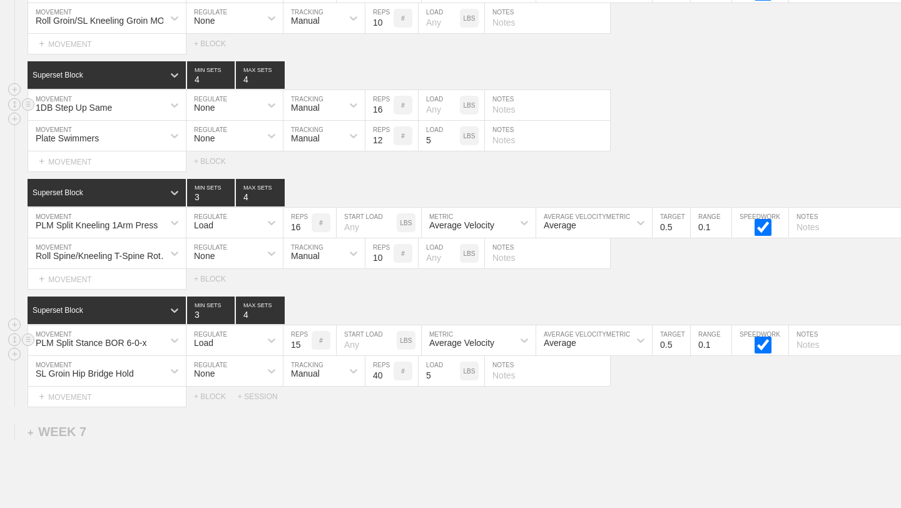
click at [304, 346] on input "15" at bounding box center [298, 340] width 28 height 30
click at [304, 346] on input "14" at bounding box center [298, 340] width 28 height 30
click at [304, 346] on input "13" at bounding box center [298, 340] width 28 height 30
click at [304, 346] on input "12" at bounding box center [298, 340] width 28 height 30
click at [304, 346] on input "11" at bounding box center [298, 340] width 28 height 30
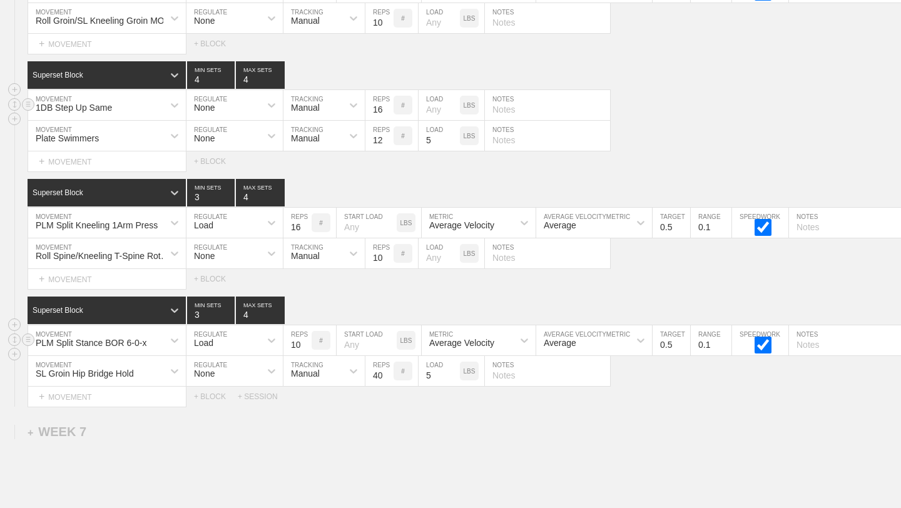
click at [304, 346] on input "10" at bounding box center [298, 340] width 28 height 30
click at [304, 346] on input "9" at bounding box center [298, 340] width 28 height 30
click at [304, 346] on input "8" at bounding box center [298, 340] width 28 height 30
click at [304, 346] on input "7" at bounding box center [298, 340] width 28 height 30
click at [304, 346] on input "6" at bounding box center [298, 340] width 28 height 30
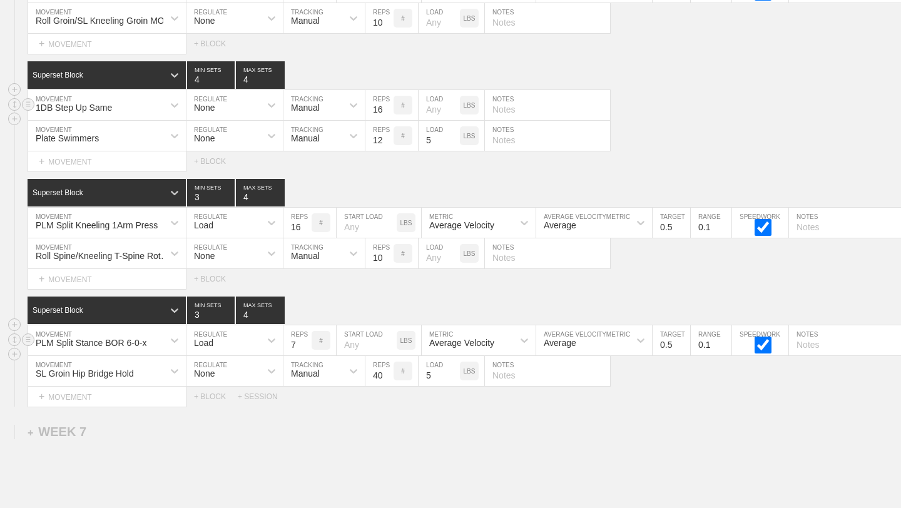
click at [302, 342] on input "7" at bounding box center [298, 340] width 28 height 30
type input "8"
click at [302, 342] on input "8" at bounding box center [298, 340] width 28 height 30
click at [801, 345] on input "text" at bounding box center [851, 340] width 125 height 30
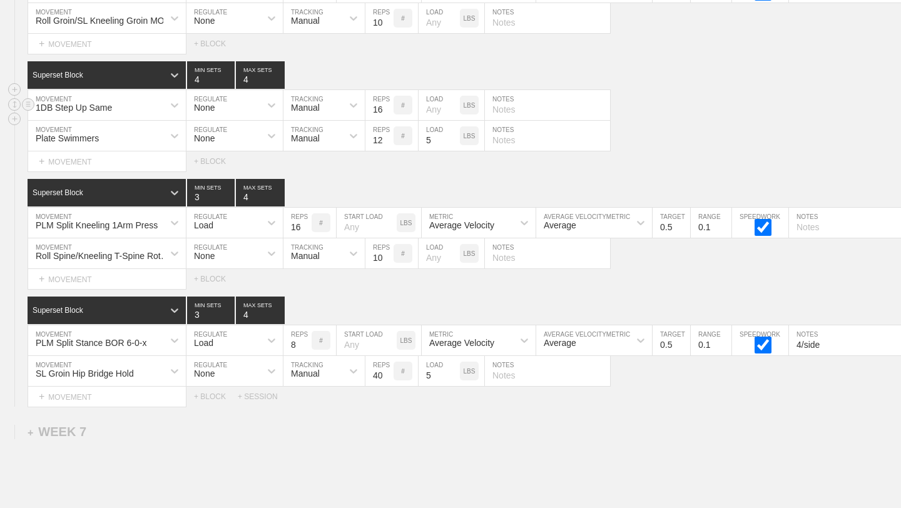
type input "4/side"
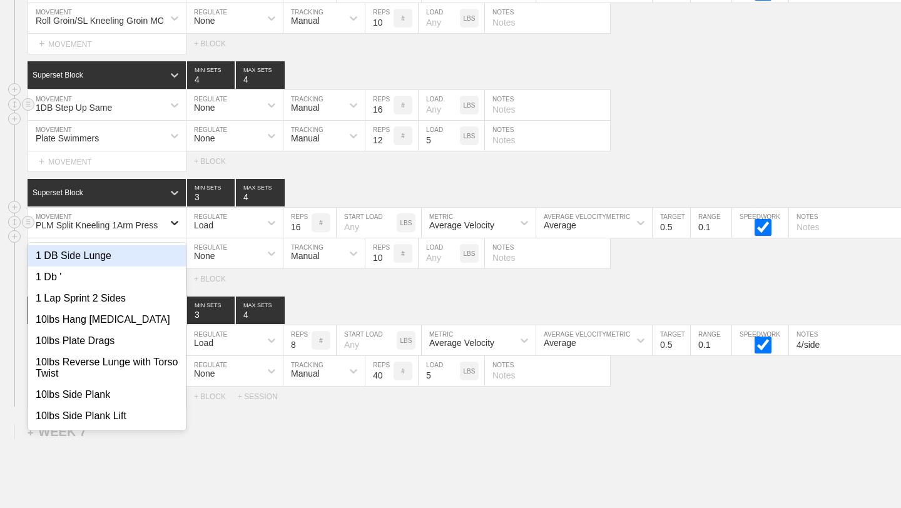
click at [165, 223] on div at bounding box center [174, 223] width 23 height 23
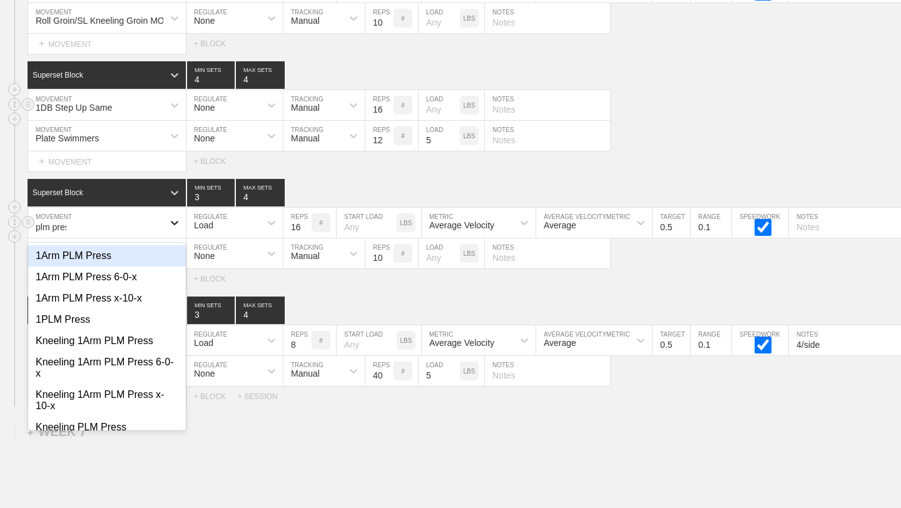
type input "plm press"
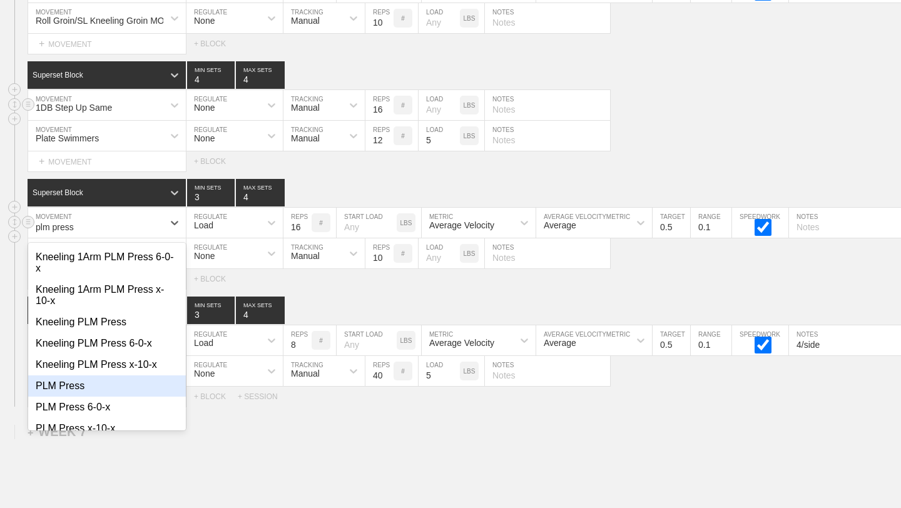
scroll to position [121, 0]
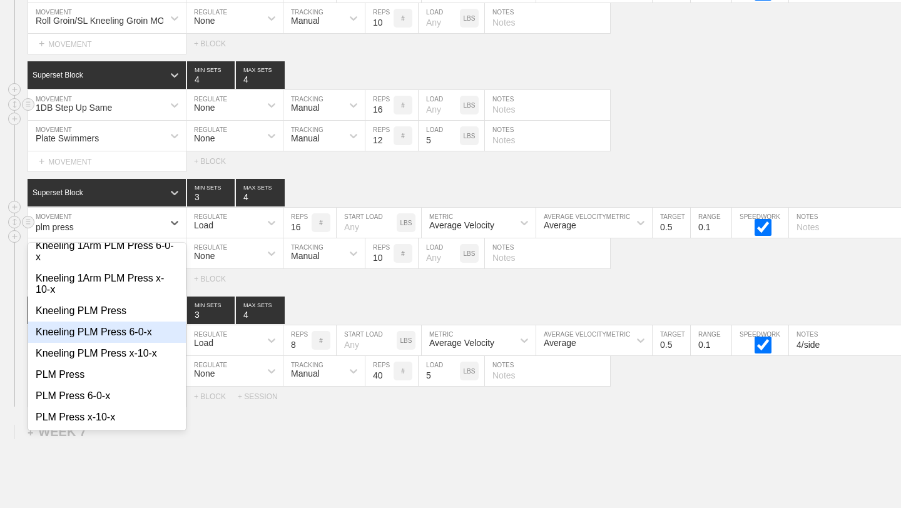
click at [126, 330] on div "Kneeling PLM Press 6-0-x" at bounding box center [107, 332] width 158 height 21
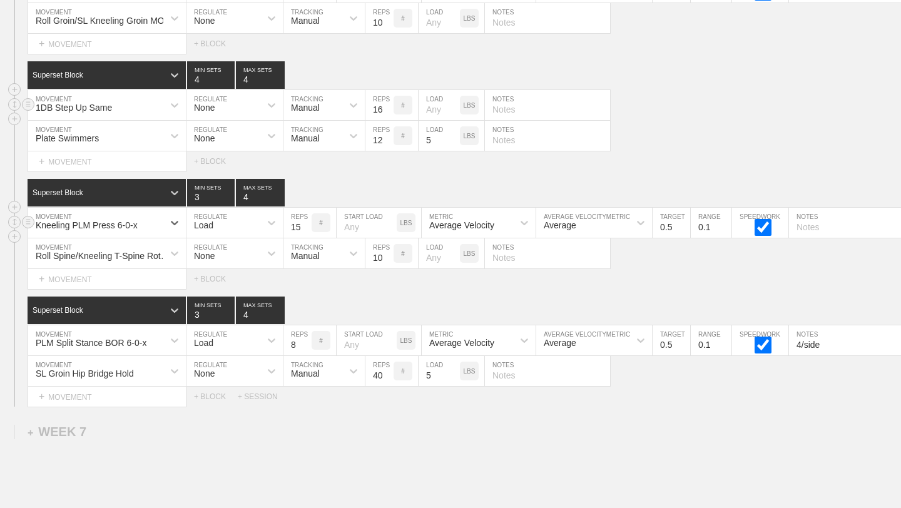
click at [305, 230] on input "15" at bounding box center [298, 223] width 28 height 30
click at [305, 230] on input "14" at bounding box center [298, 223] width 28 height 30
click at [305, 230] on input "13" at bounding box center [298, 223] width 28 height 30
click at [305, 230] on input "12" at bounding box center [298, 223] width 28 height 30
click at [305, 230] on input "11" at bounding box center [298, 223] width 28 height 30
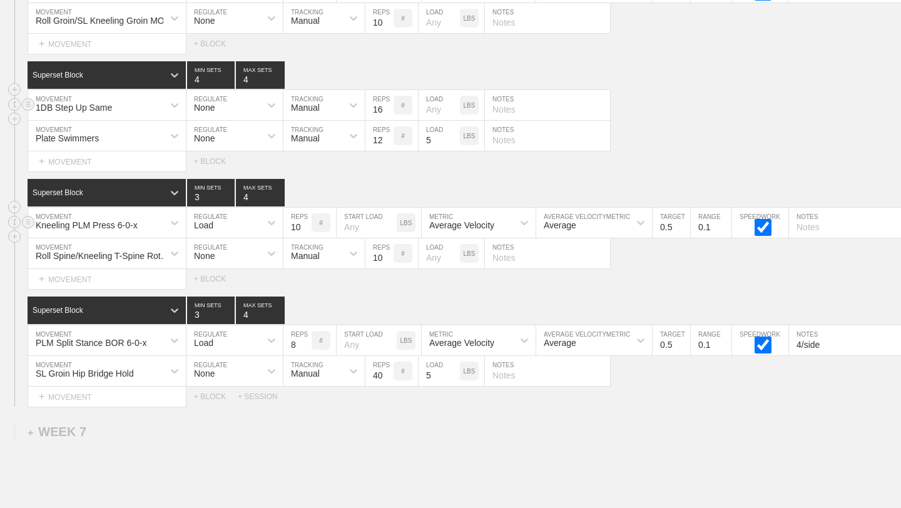
click at [305, 230] on input "10" at bounding box center [298, 223] width 28 height 30
click at [305, 230] on input "9" at bounding box center [298, 223] width 28 height 30
click at [305, 230] on input "8" at bounding box center [298, 223] width 28 height 30
click at [305, 230] on input "7" at bounding box center [298, 223] width 28 height 30
click at [305, 228] on input "6" at bounding box center [298, 223] width 28 height 30
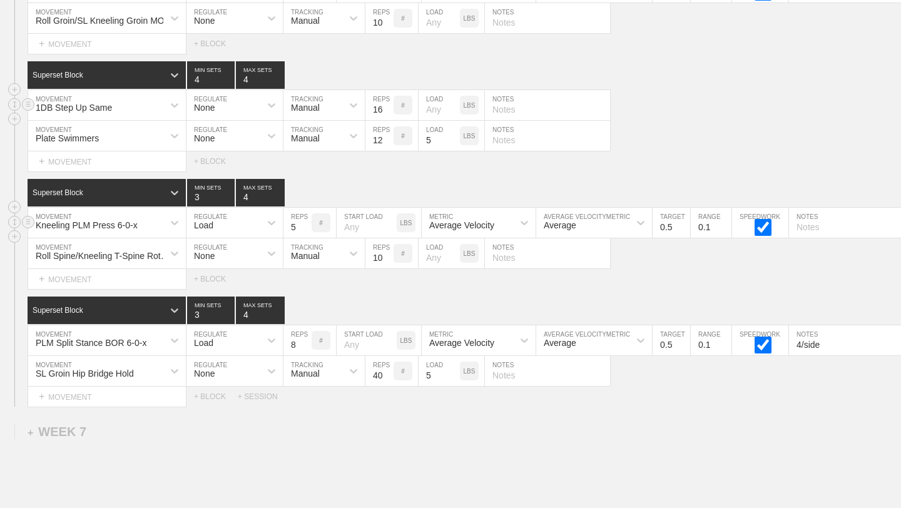
click at [305, 228] on input "5" at bounding box center [298, 223] width 28 height 30
type input "4"
click at [305, 228] on input "4" at bounding box center [298, 223] width 28 height 30
click at [309, 294] on div "SESSION 1 Superset Block 1 MIN SETS 1 MAX SETS DUPLICATE INSERT MOVEMENT AFTER …" at bounding box center [450, 124] width 901 height 565
click at [389, 112] on input "15" at bounding box center [380, 105] width 28 height 30
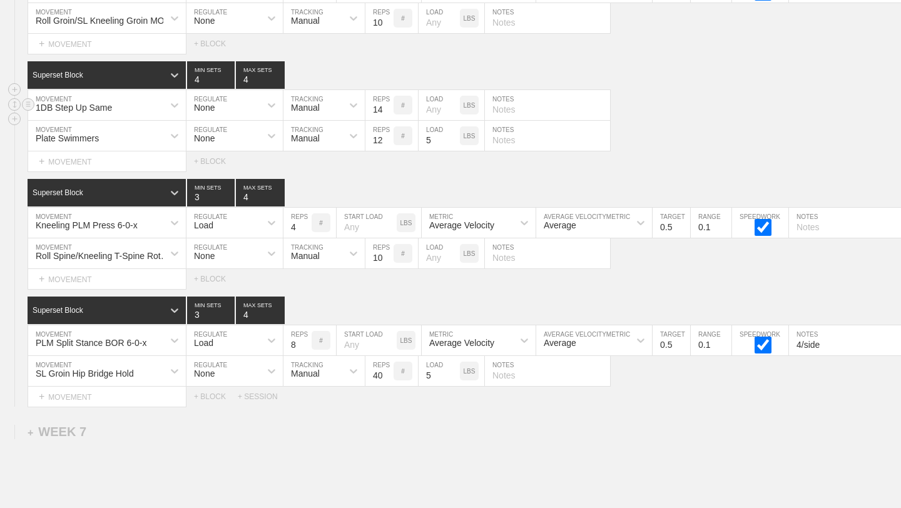
click at [389, 112] on input "14" at bounding box center [380, 105] width 28 height 30
click at [389, 112] on input "13" at bounding box center [380, 105] width 28 height 30
click at [389, 112] on input "12" at bounding box center [380, 105] width 28 height 30
click at [389, 112] on input "11" at bounding box center [380, 105] width 28 height 30
type input "10"
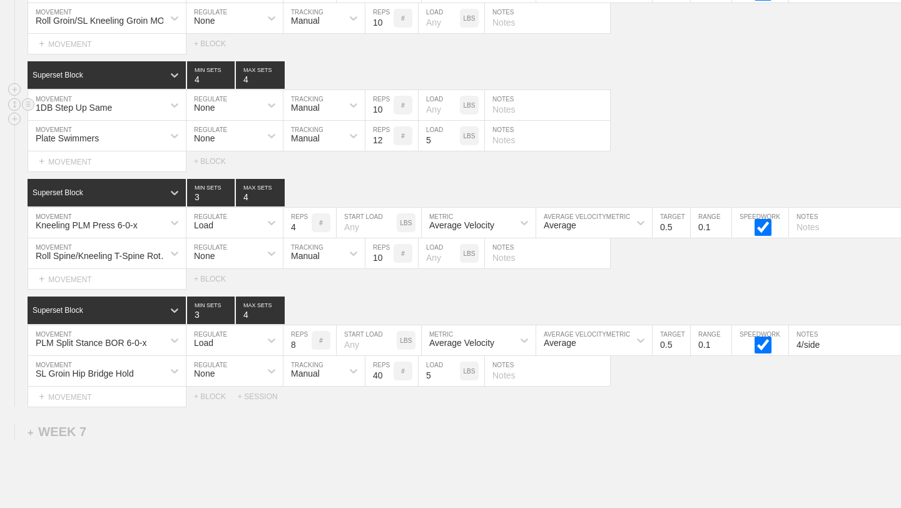
click at [389, 112] on input "10" at bounding box center [380, 105] width 28 height 30
click at [388, 165] on div "Select... MOVEMENT + MOVEMENT + BLOCK" at bounding box center [450, 161] width 901 height 20
click at [535, 111] on input "text" at bounding box center [547, 105] width 125 height 30
type input "5/side"
click at [709, 103] on div "1DB Step Up Same MOVEMENT None REGULATE Manual TRACKING 10 REPS # LOAD LBS 5/si…" at bounding box center [450, 105] width 901 height 31
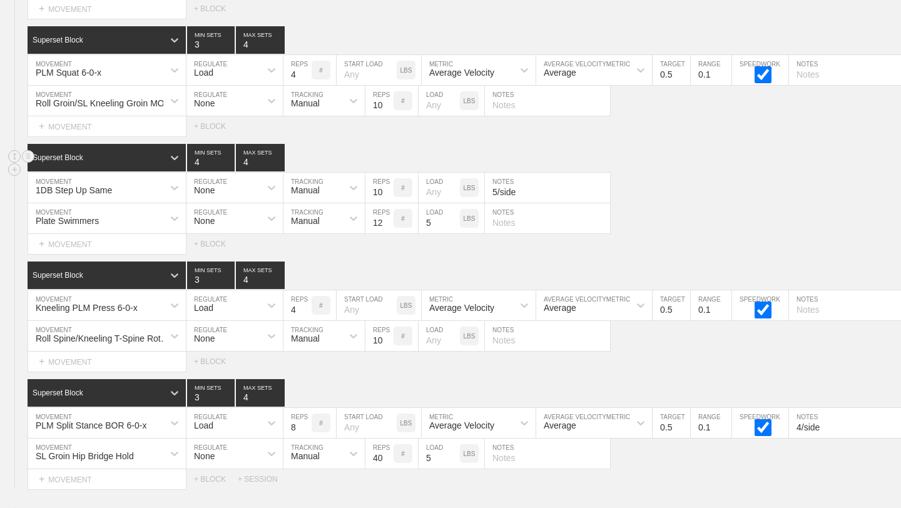
scroll to position [7533, 0]
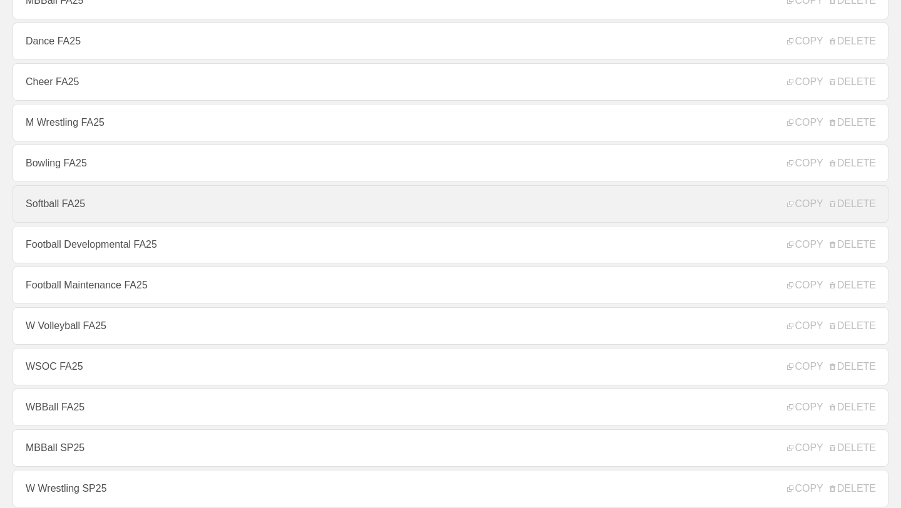
scroll to position [272, 0]
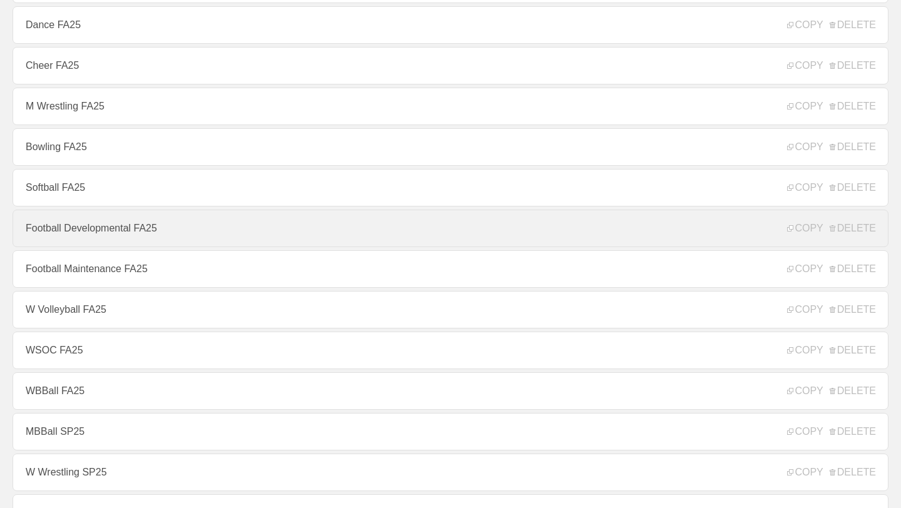
click at [199, 236] on link "Football Developmental FA25" at bounding box center [451, 229] width 876 height 38
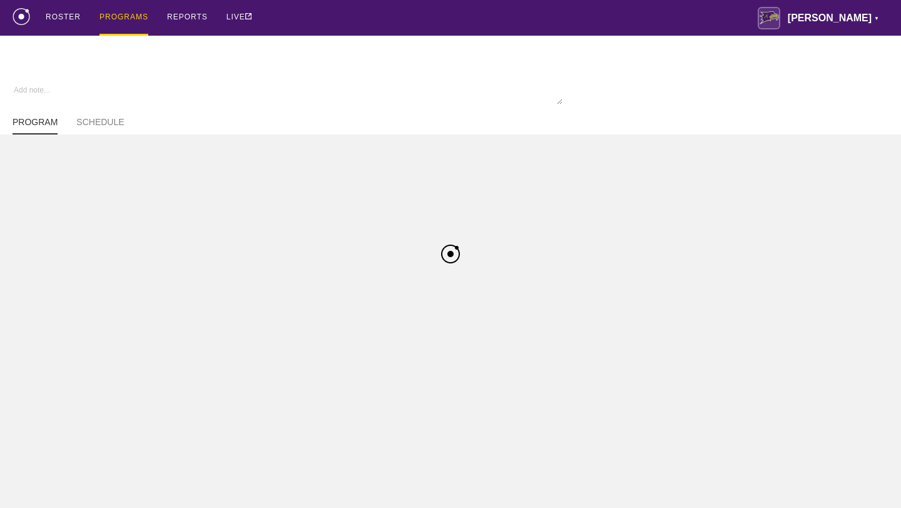
type textarea "x"
type input "Football Developmental FA25"
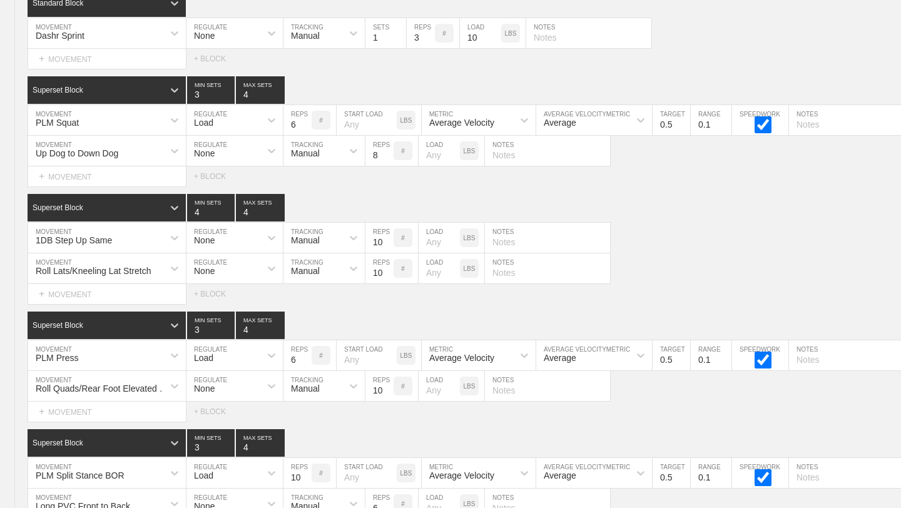
scroll to position [6794, 0]
